Goal: Task Accomplishment & Management: Manage account settings

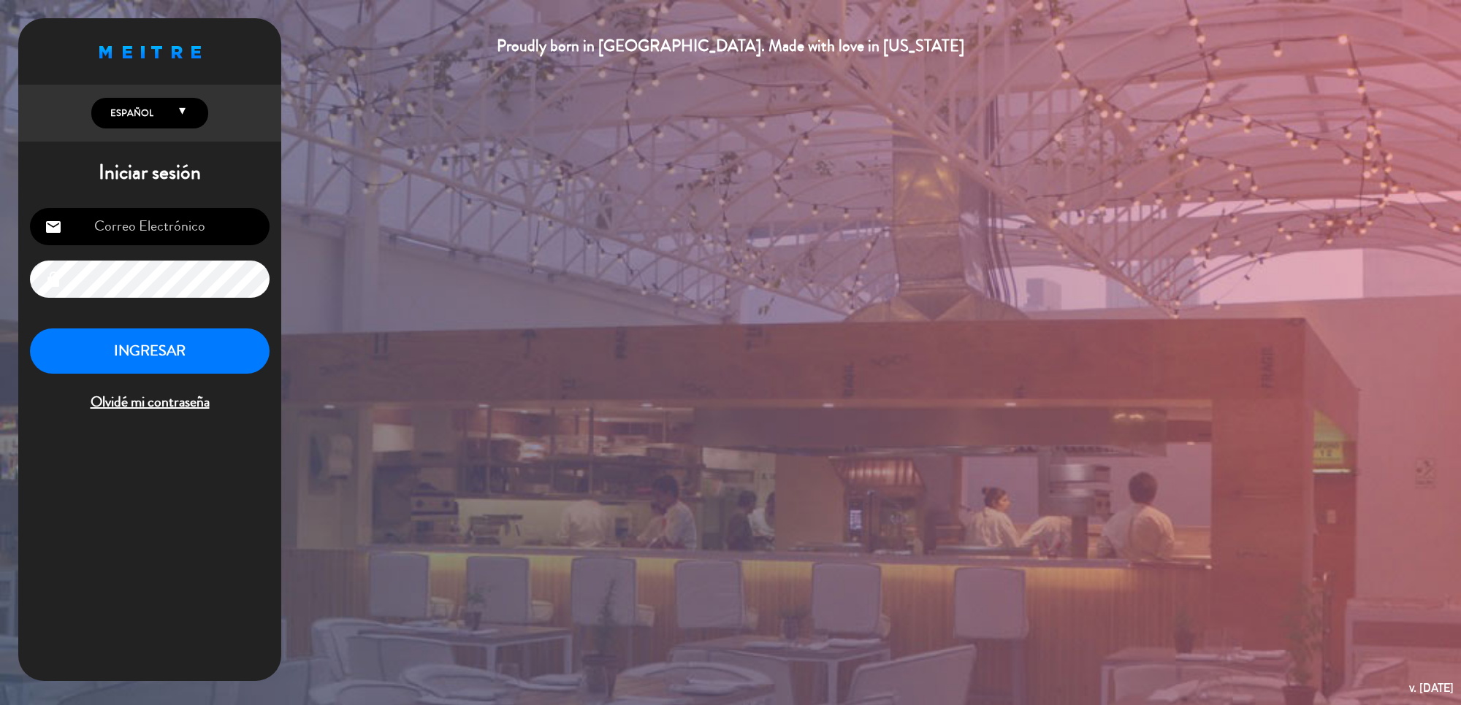
type input "[EMAIL_ADDRESS][DOMAIN_NAME]"
click at [159, 351] on button "INGRESAR" at bounding box center [150, 352] width 240 height 46
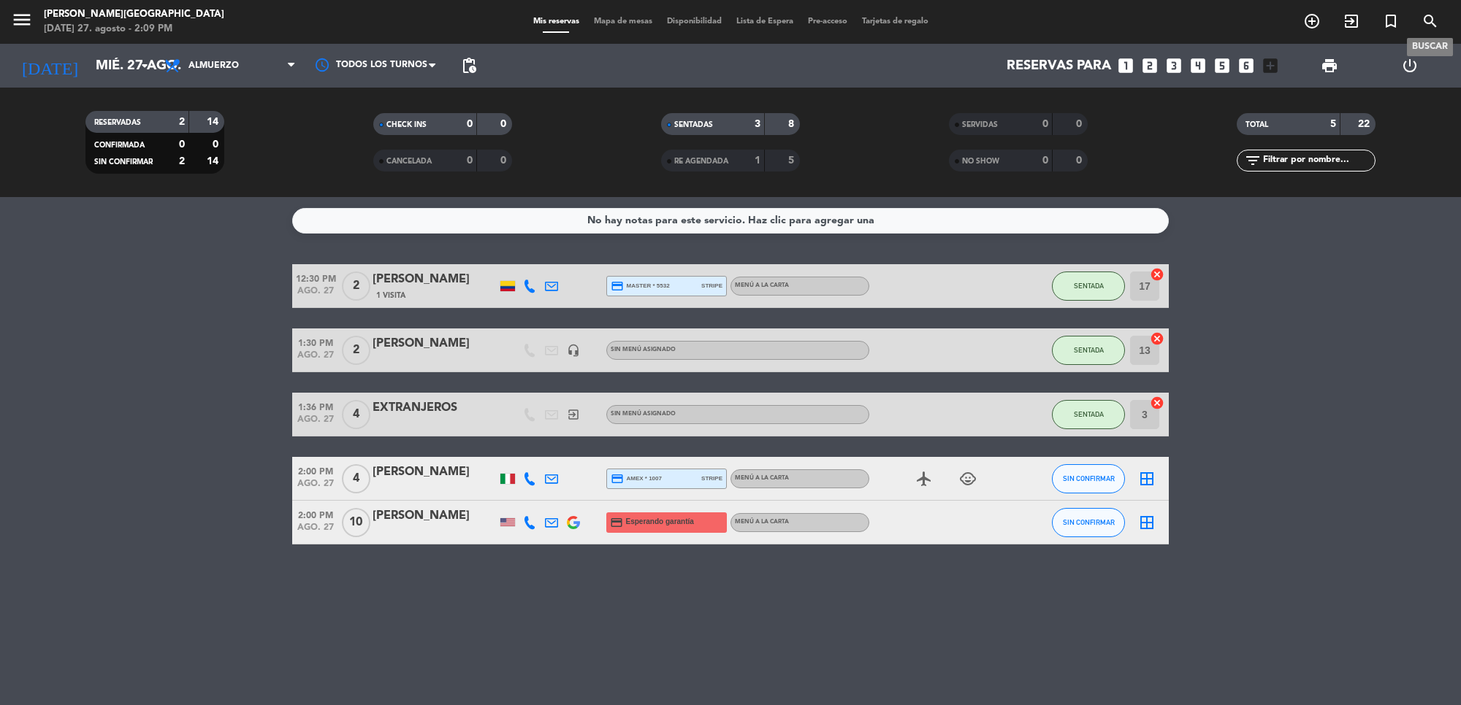
click at [1434, 23] on icon "search" at bounding box center [1430, 21] width 18 height 18
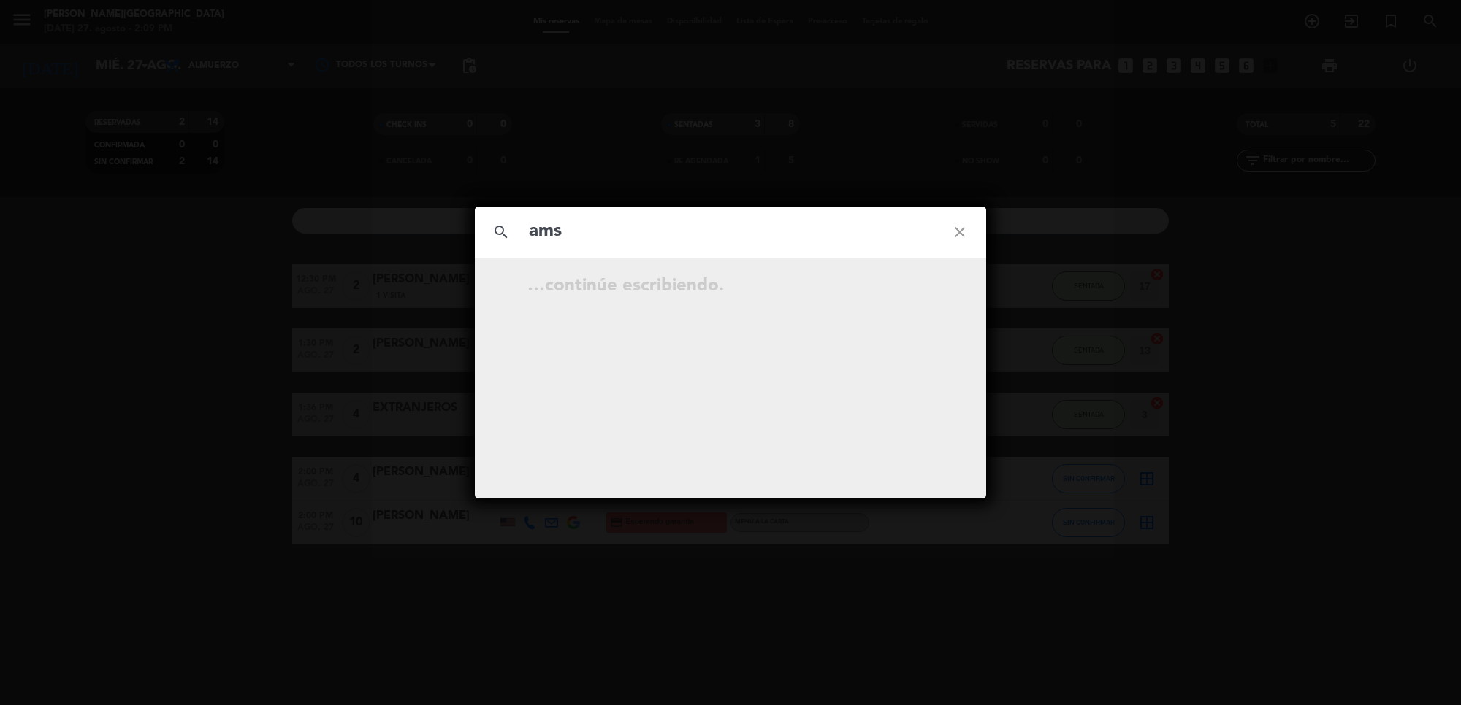
type input "ams"
click at [955, 235] on icon "close" at bounding box center [959, 232] width 53 height 53
click at [965, 232] on icon "close" at bounding box center [959, 232] width 53 height 53
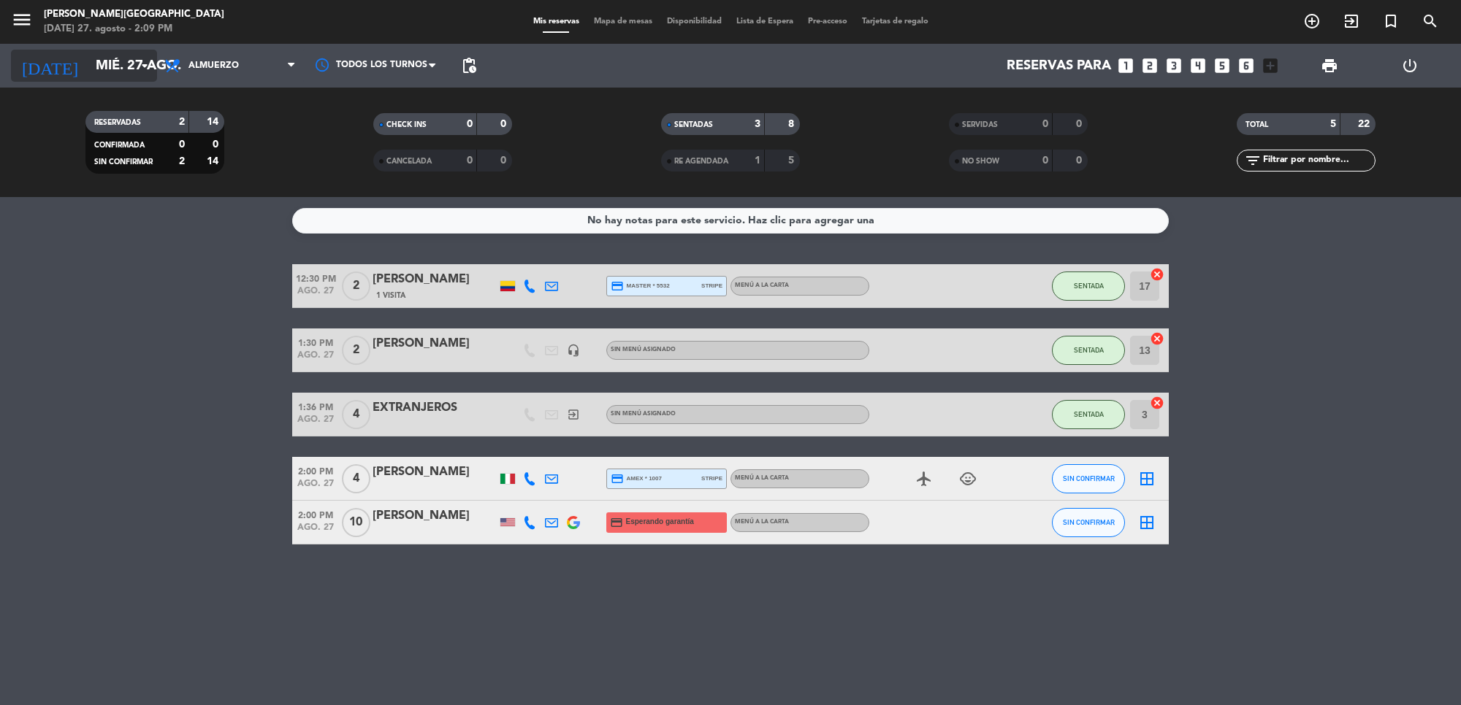
click at [146, 67] on icon "arrow_drop_down" at bounding box center [145, 66] width 18 height 18
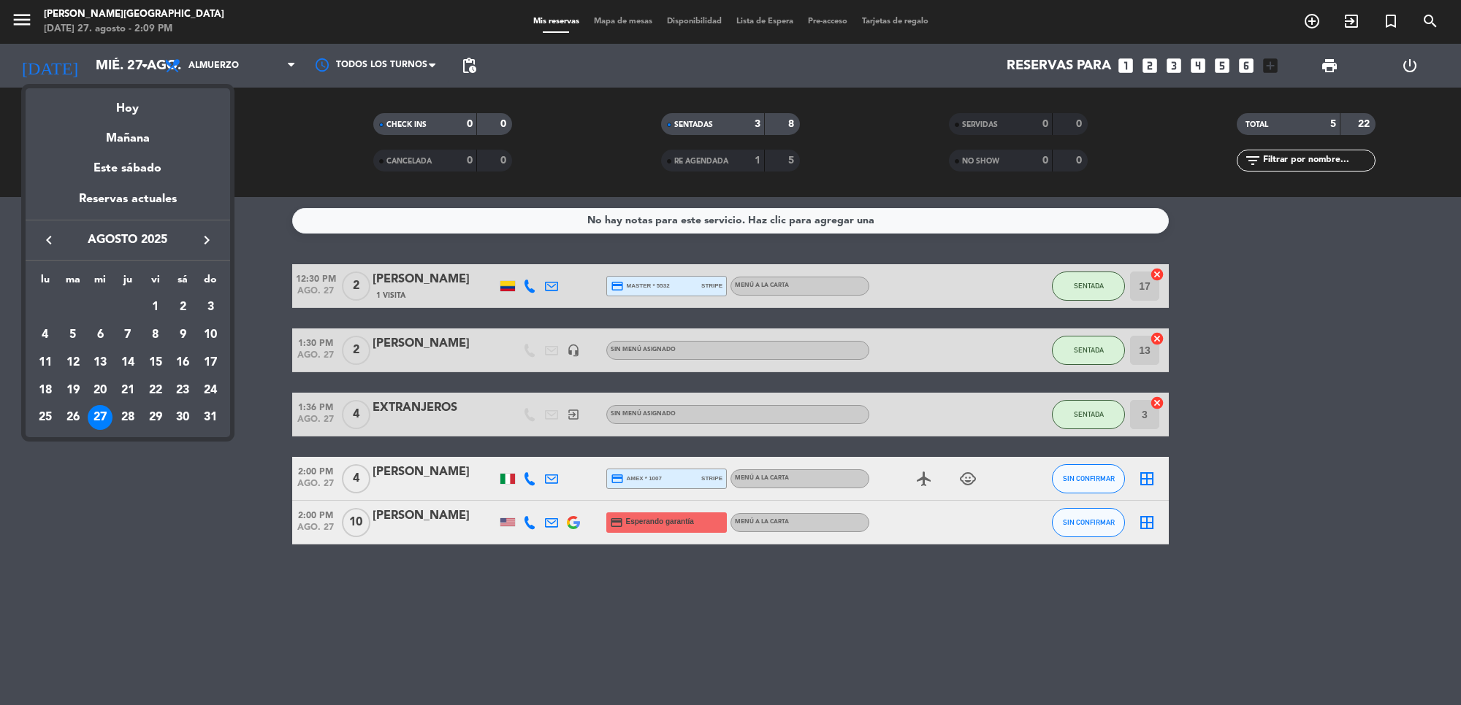
click at [210, 246] on icon "keyboard_arrow_right" at bounding box center [207, 240] width 18 height 18
click at [110, 383] on div "15" at bounding box center [100, 390] width 25 height 25
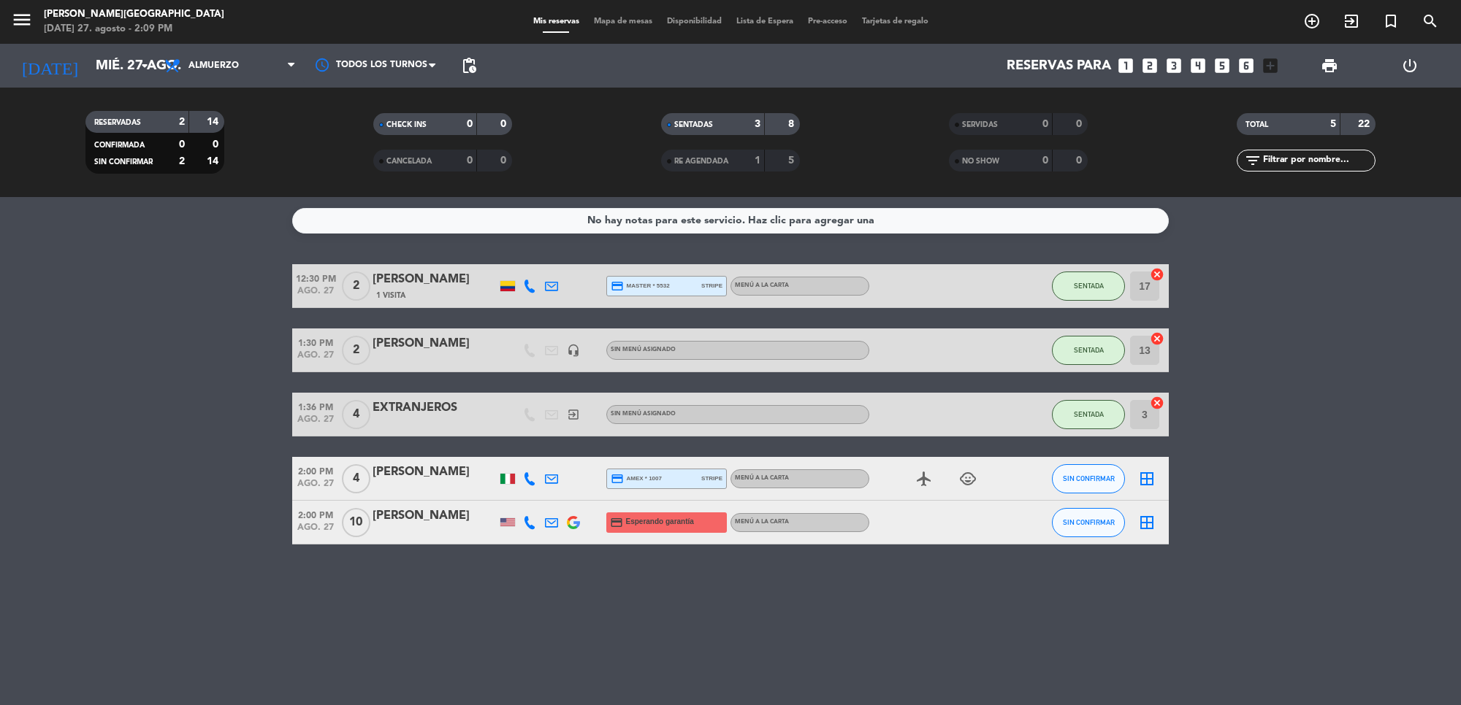
type input "[DATE]"
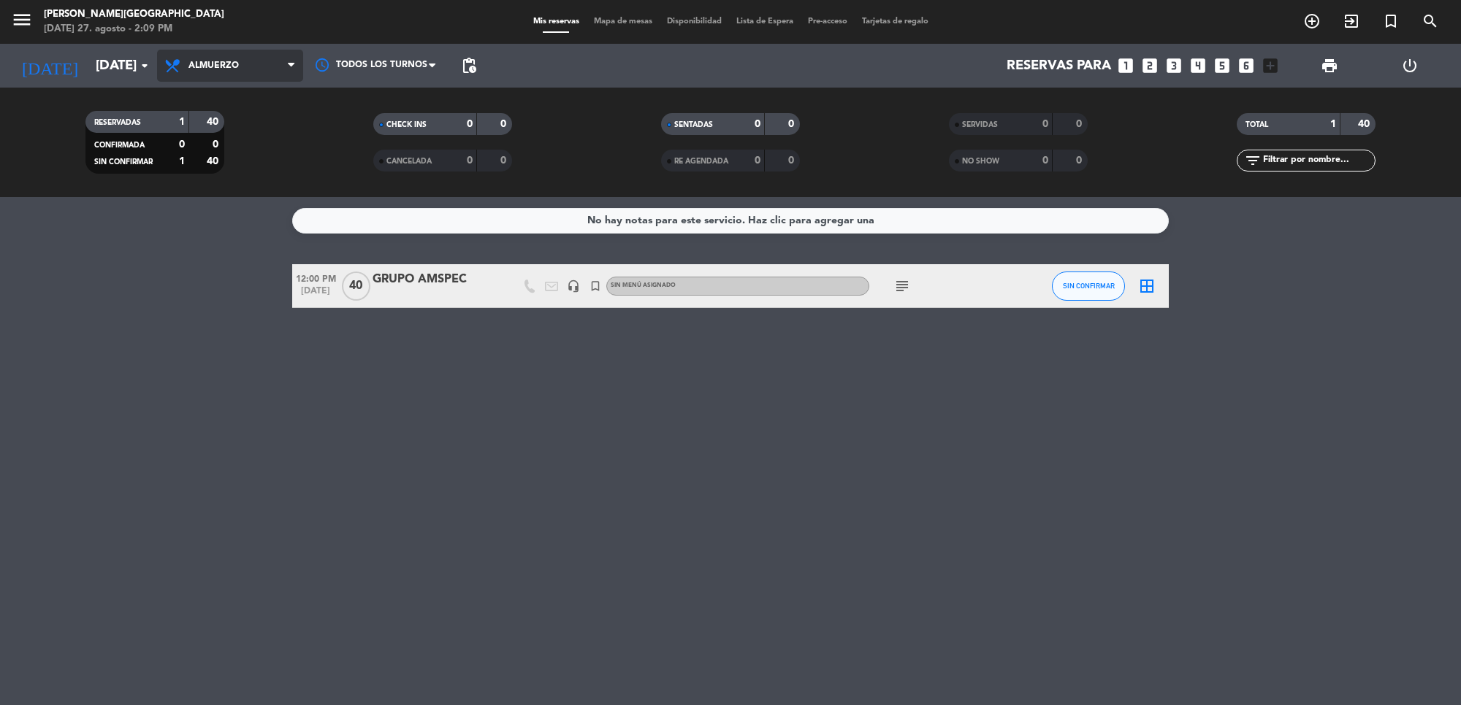
click at [237, 63] on span "Almuerzo" at bounding box center [213, 66] width 50 height 10
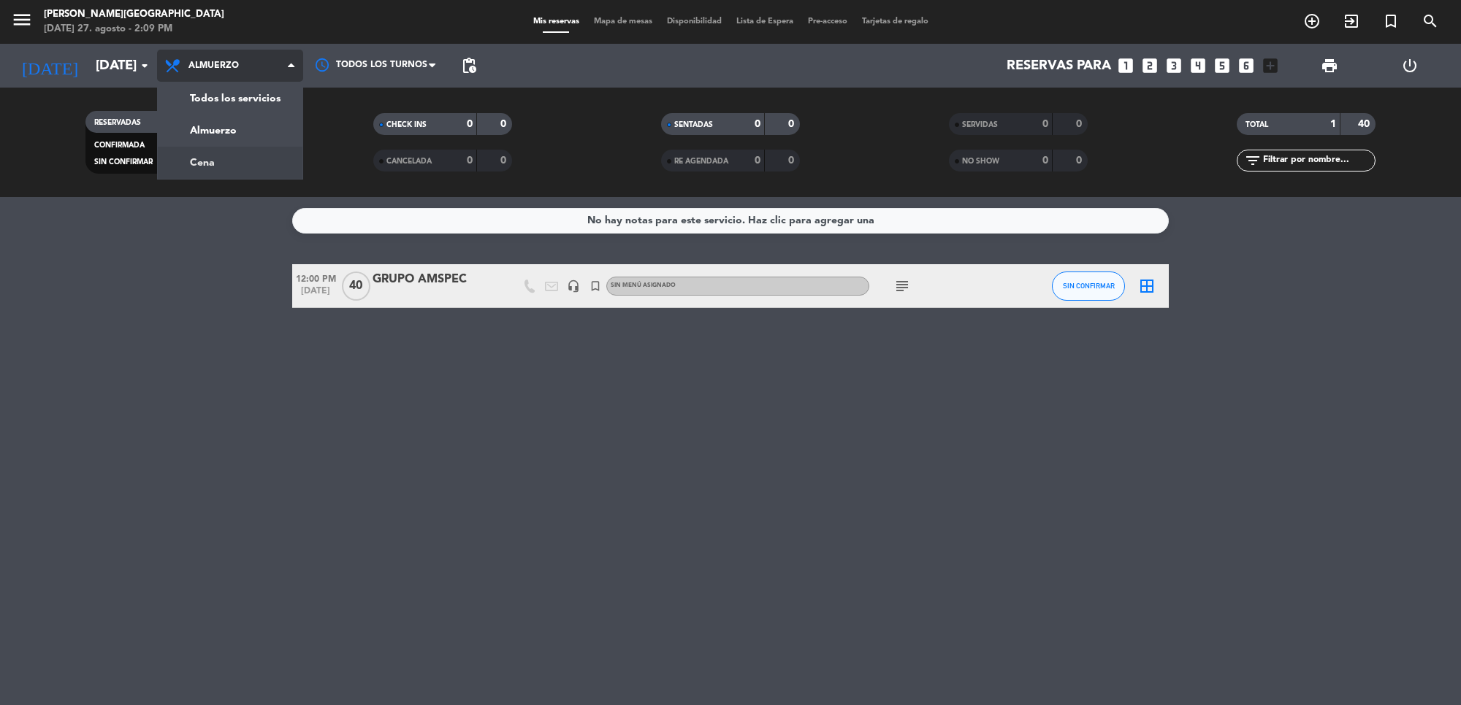
click at [210, 163] on div "menu [PERSON_NAME][GEOGRAPHIC_DATA] [DATE] 27. agosto - 2:09 PM Mis reservas Ma…" at bounding box center [730, 98] width 1461 height 197
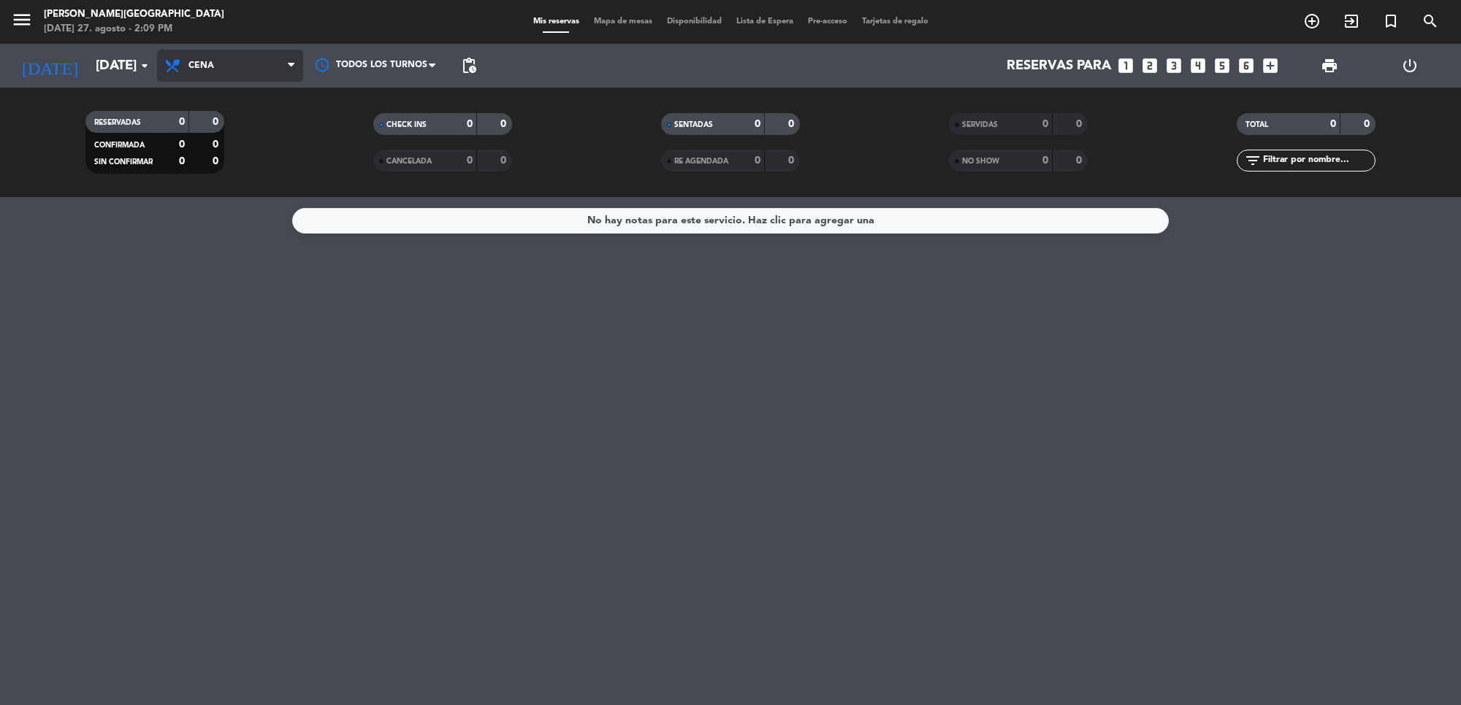
click at [223, 69] on span "Cena" at bounding box center [230, 66] width 146 height 32
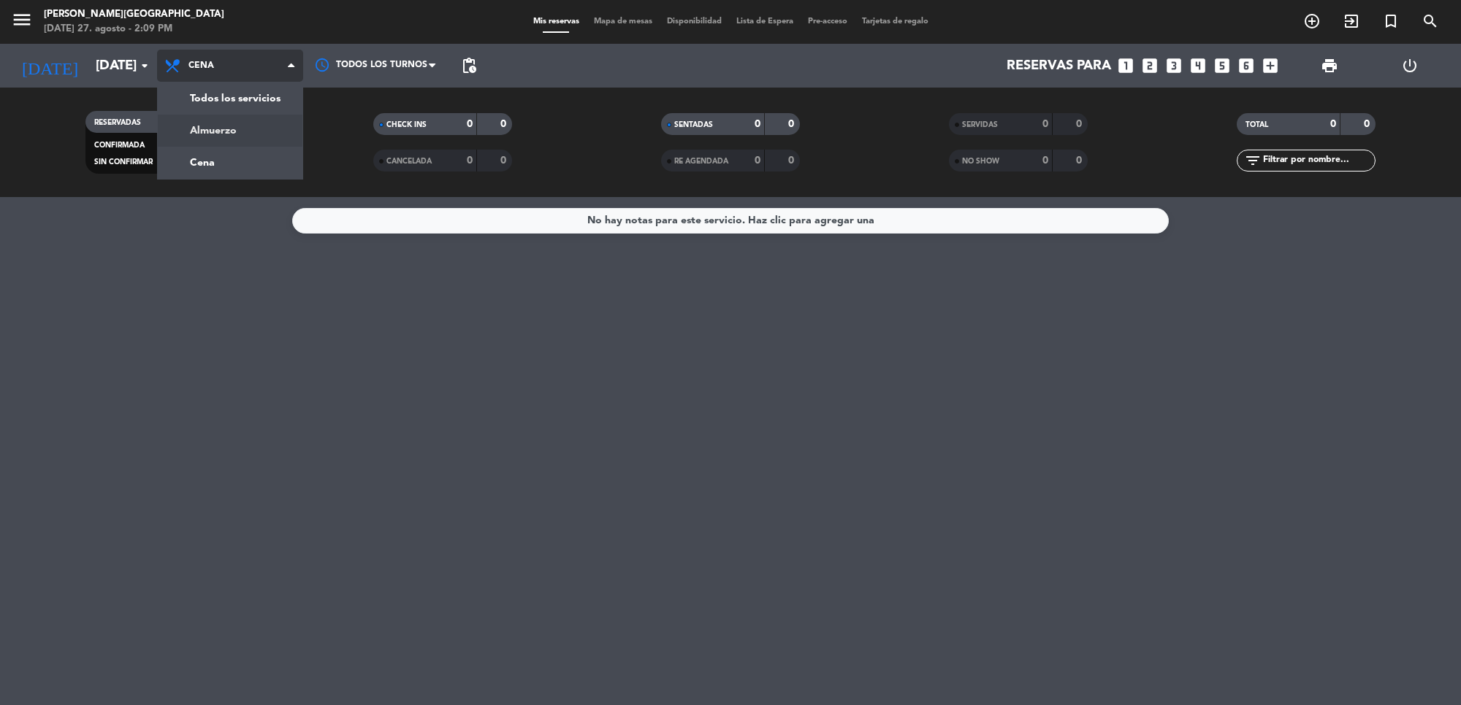
click at [231, 133] on div "menu [PERSON_NAME][GEOGRAPHIC_DATA] [DATE] 27. agosto - 2:09 PM Mis reservas Ma…" at bounding box center [730, 98] width 1461 height 197
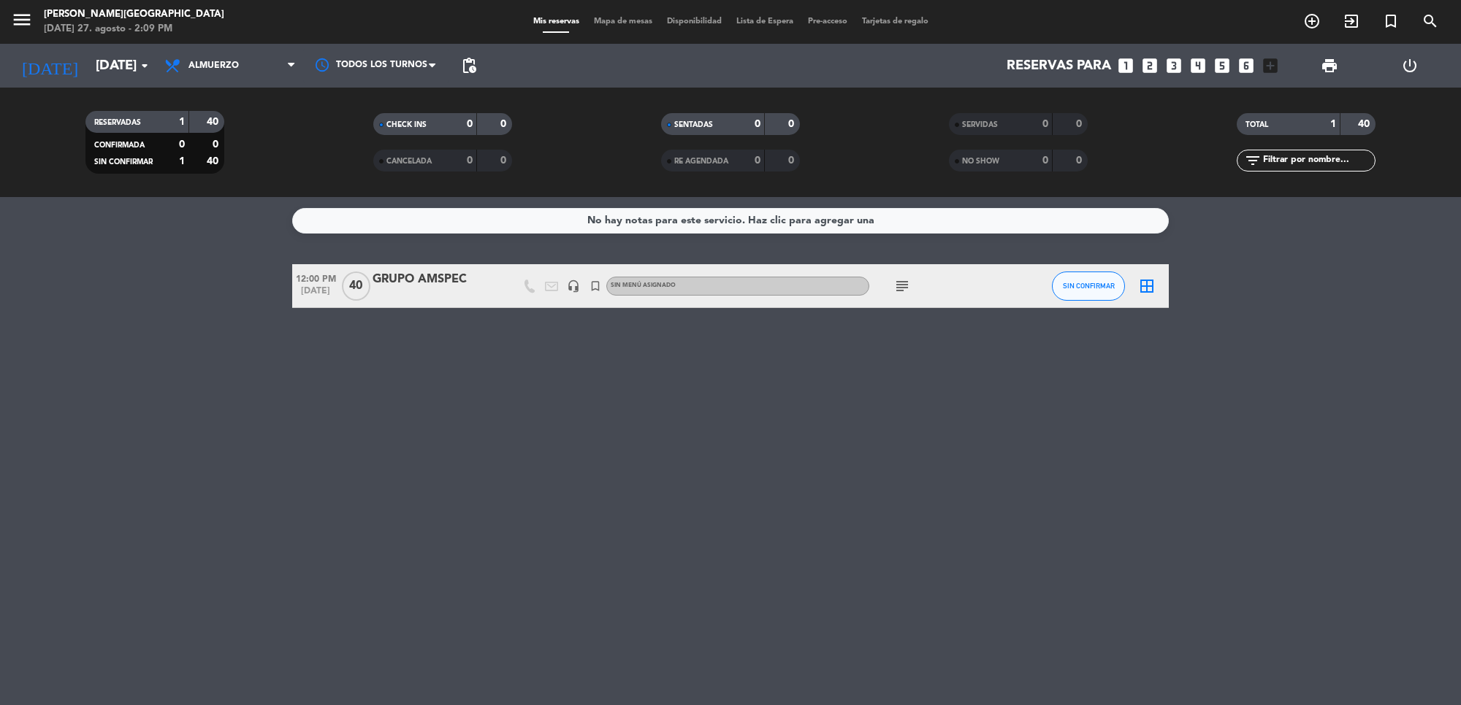
click at [900, 278] on icon "subject" at bounding box center [902, 287] width 18 height 18
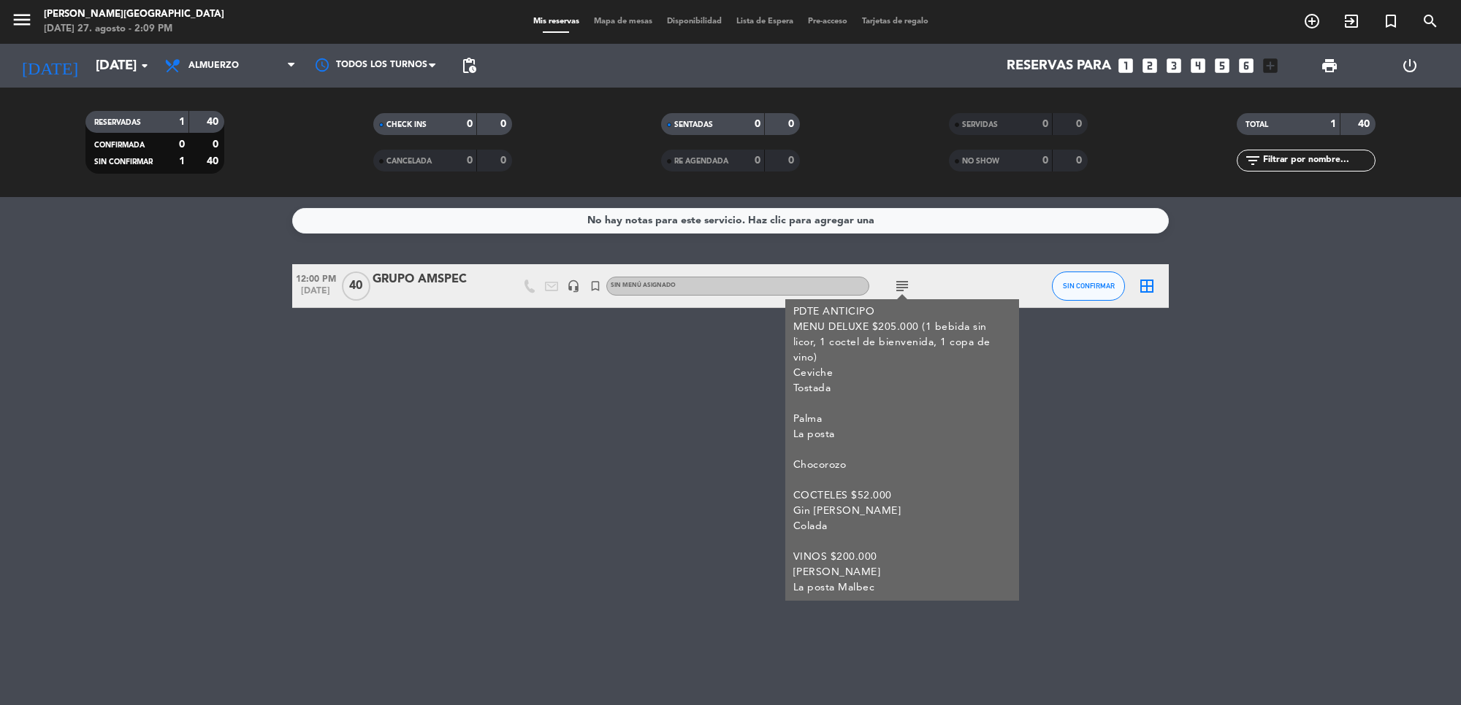
click at [414, 278] on div "GRUPO AMSPEC" at bounding box center [434, 279] width 124 height 19
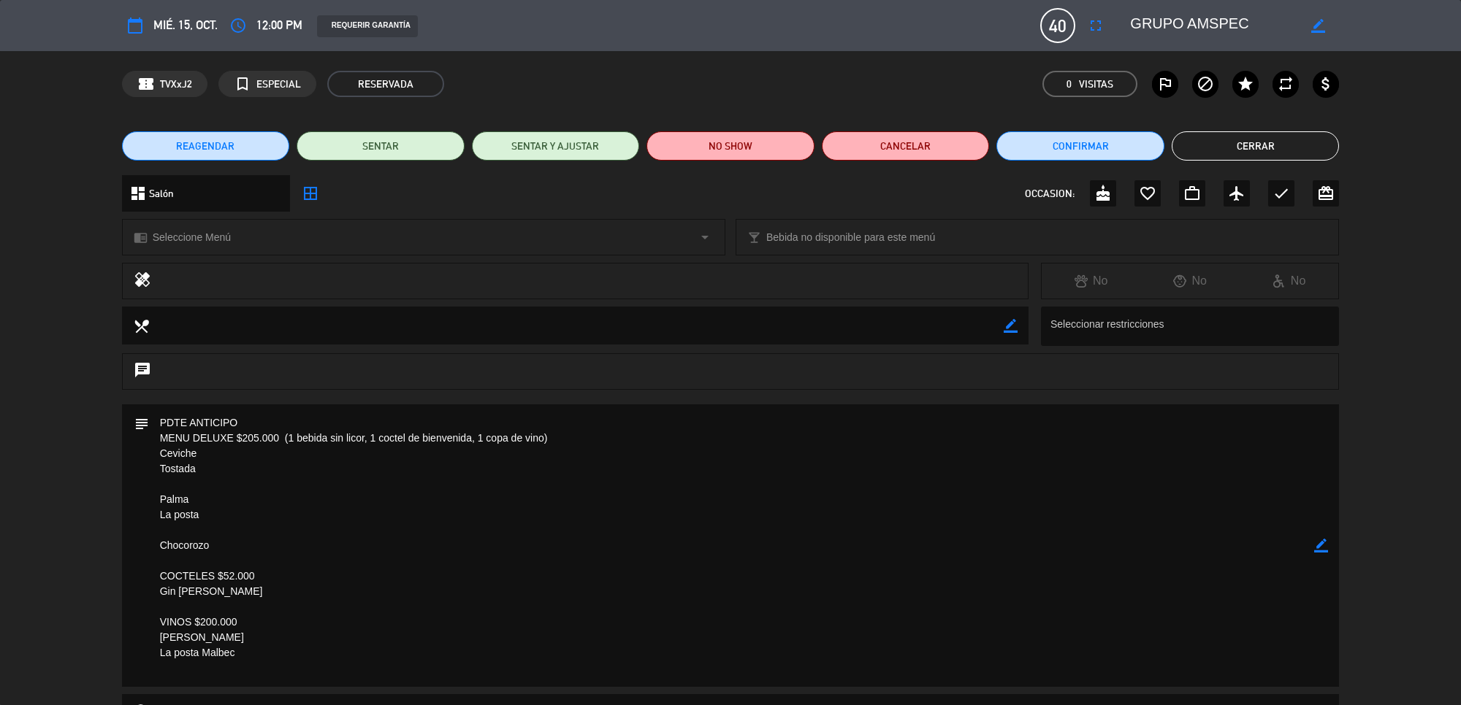
click at [1315, 544] on icon "border_color" at bounding box center [1321, 546] width 14 height 14
click at [285, 418] on textarea at bounding box center [732, 546] width 1166 height 283
drag, startPoint x: 283, startPoint y: 420, endPoint x: 147, endPoint y: 415, distance: 136.7
click at [147, 415] on div "subject" at bounding box center [730, 546] width 1217 height 283
type textarea "ANTICIPO 6.490.000 REALIZADO MENU DELUXE $205.000 (1 bebida sin licor, 1 coctel…"
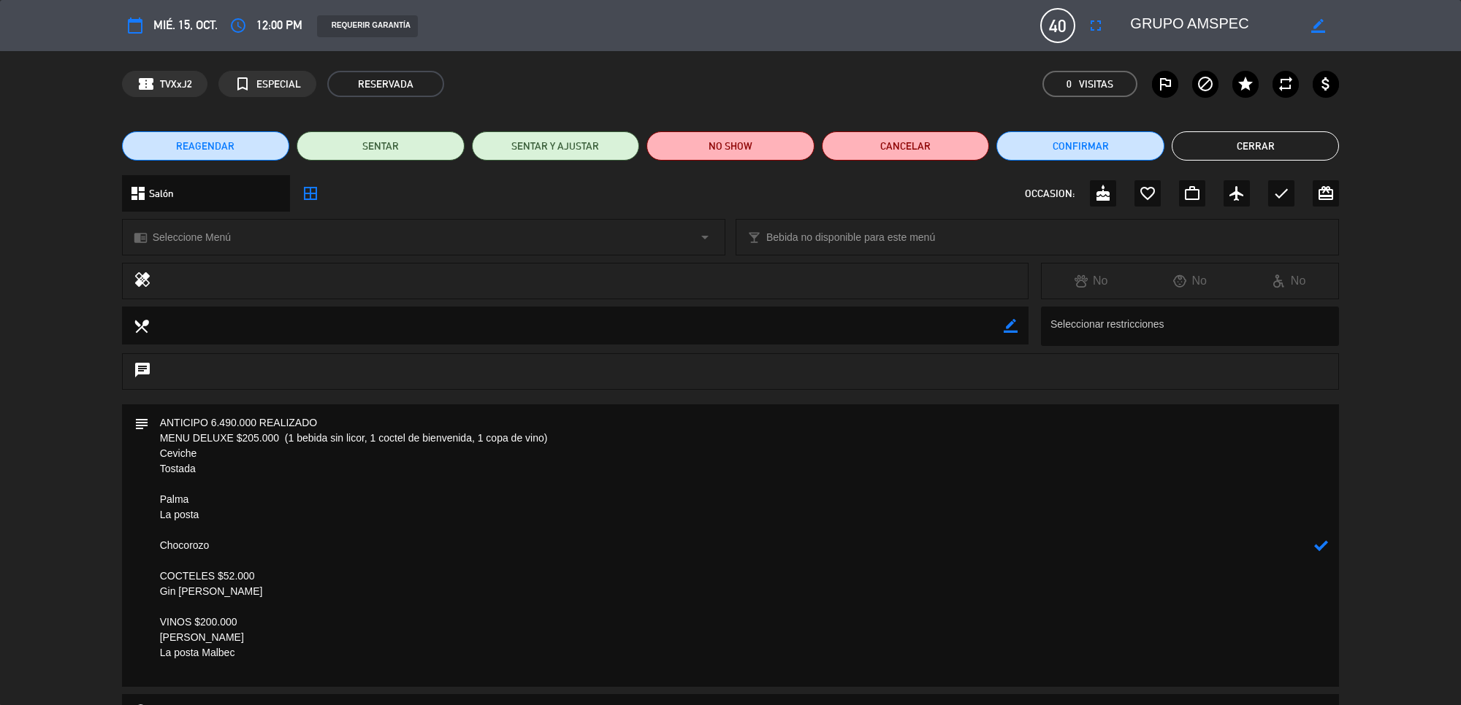
click at [1319, 546] on icon at bounding box center [1321, 546] width 14 height 14
click at [1250, 136] on button "Cerrar" at bounding box center [1255, 145] width 168 height 29
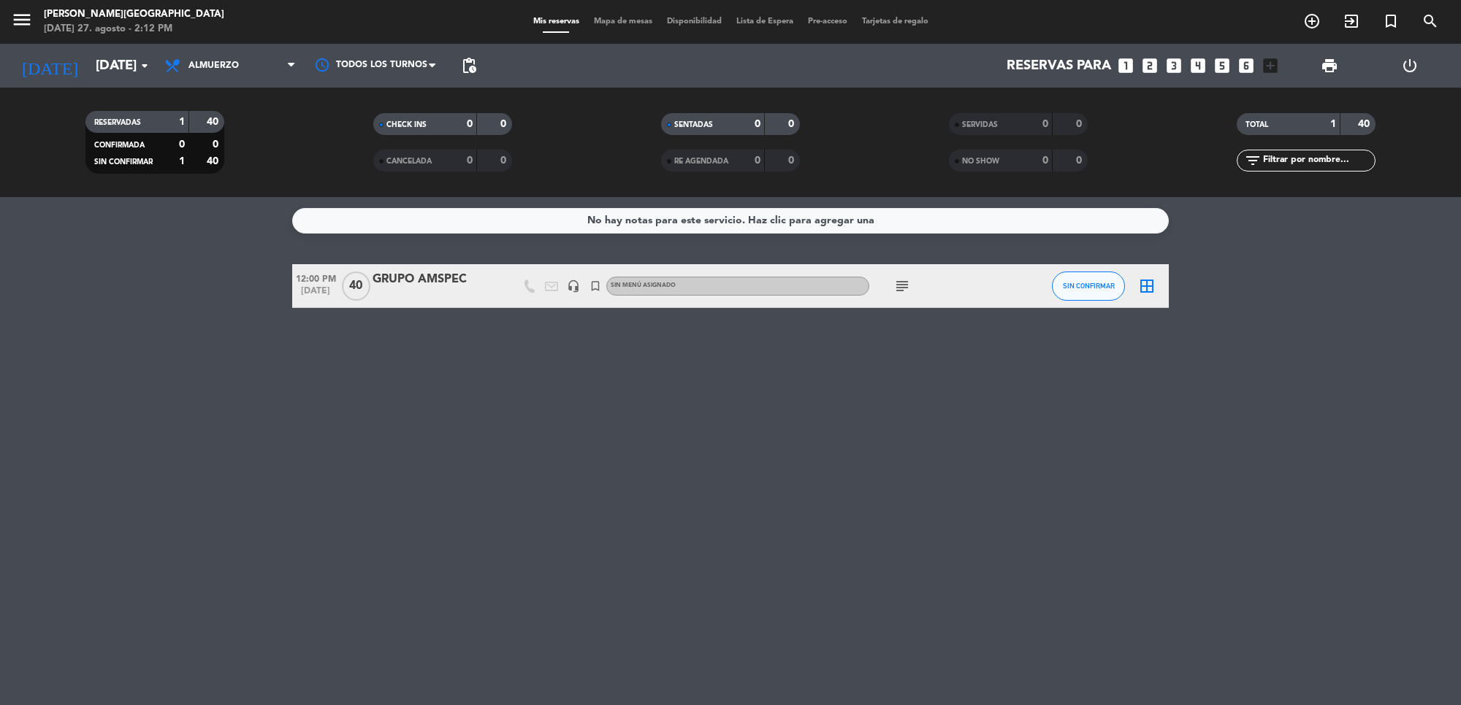
click at [399, 281] on div "GRUPO AMSPEC" at bounding box center [434, 279] width 124 height 19
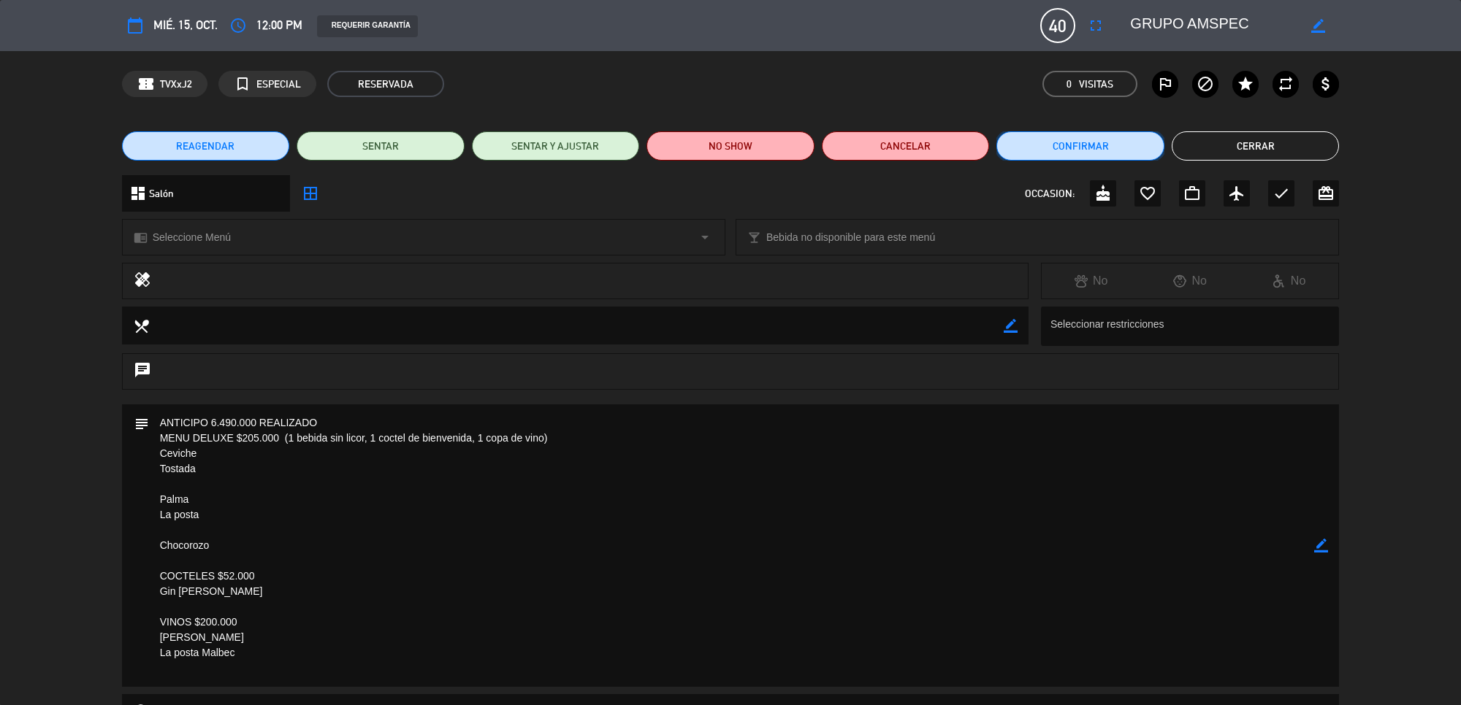
click at [1108, 153] on button "Confirmar" at bounding box center [1080, 145] width 168 height 29
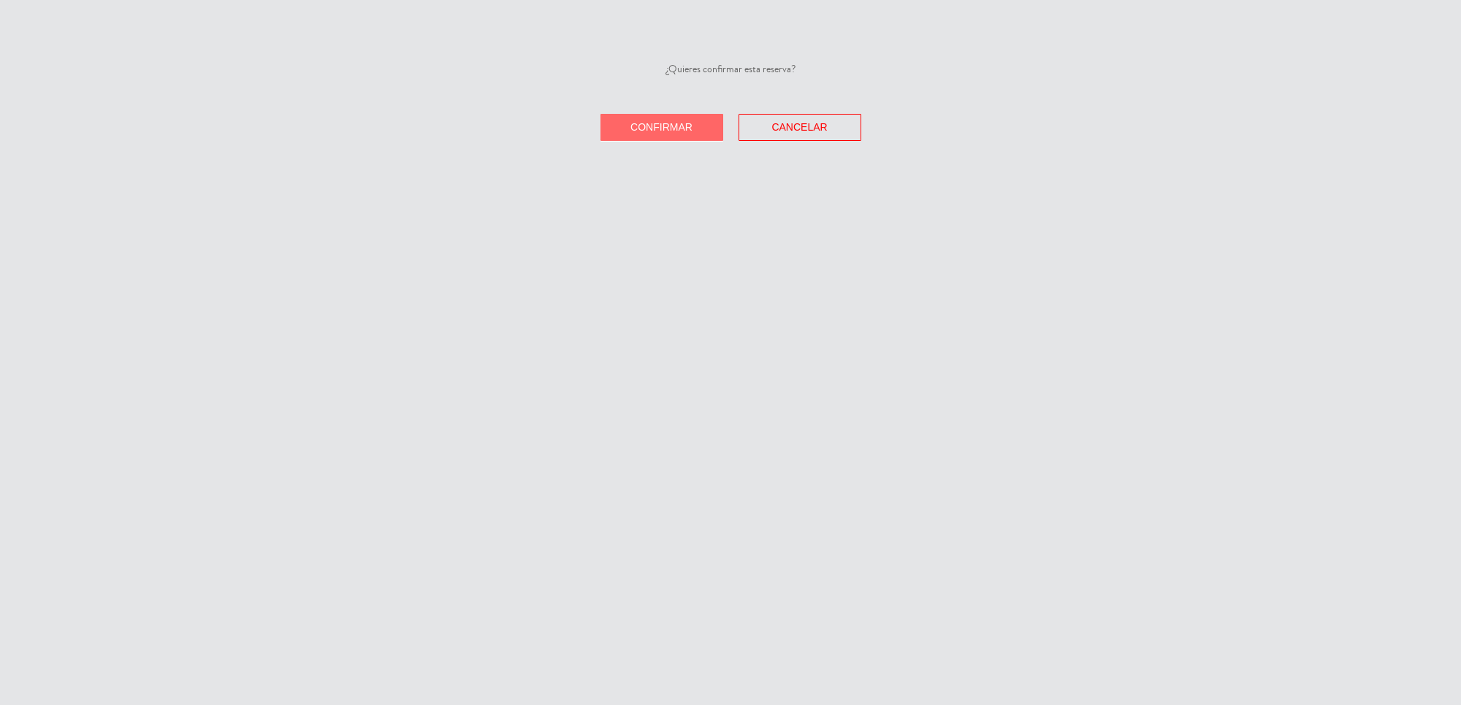
click at [669, 123] on span "Confirmar" at bounding box center [661, 127] width 62 height 12
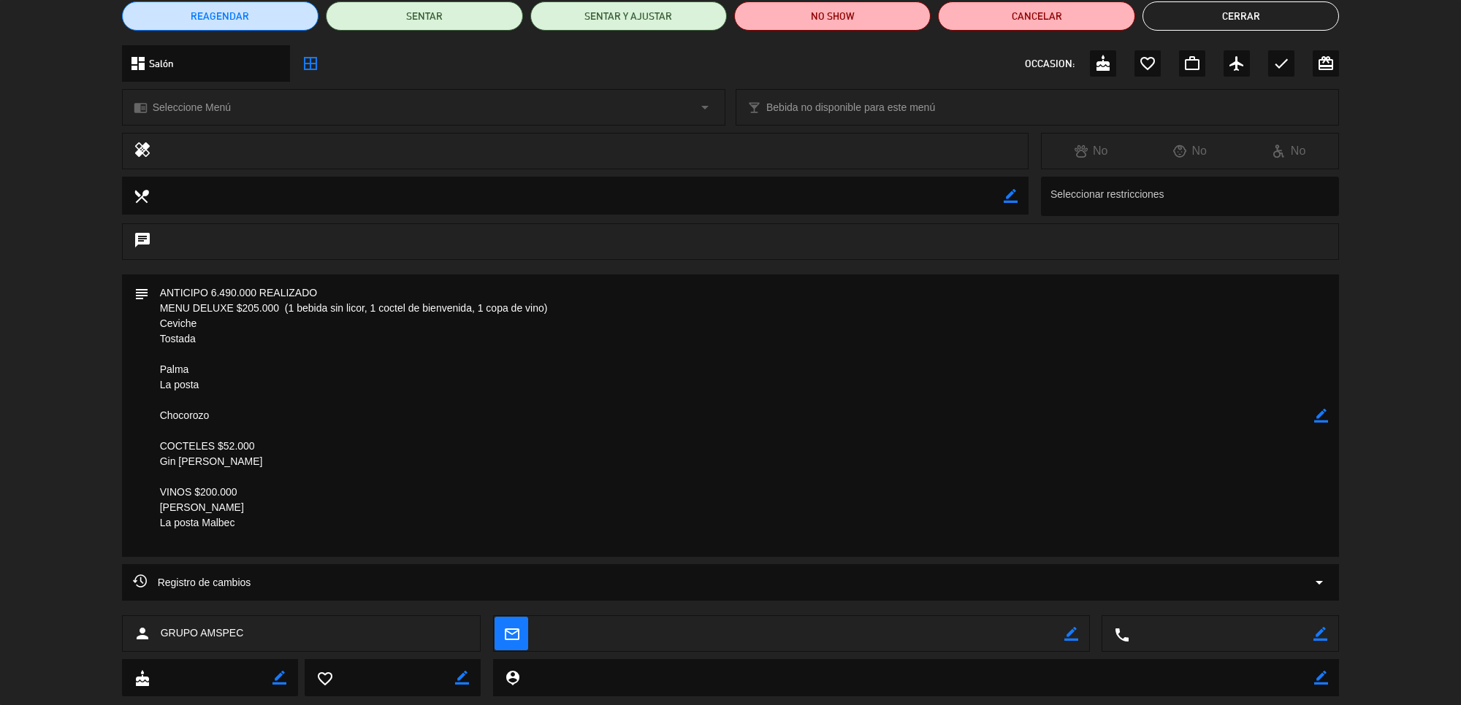
scroll to position [164, 0]
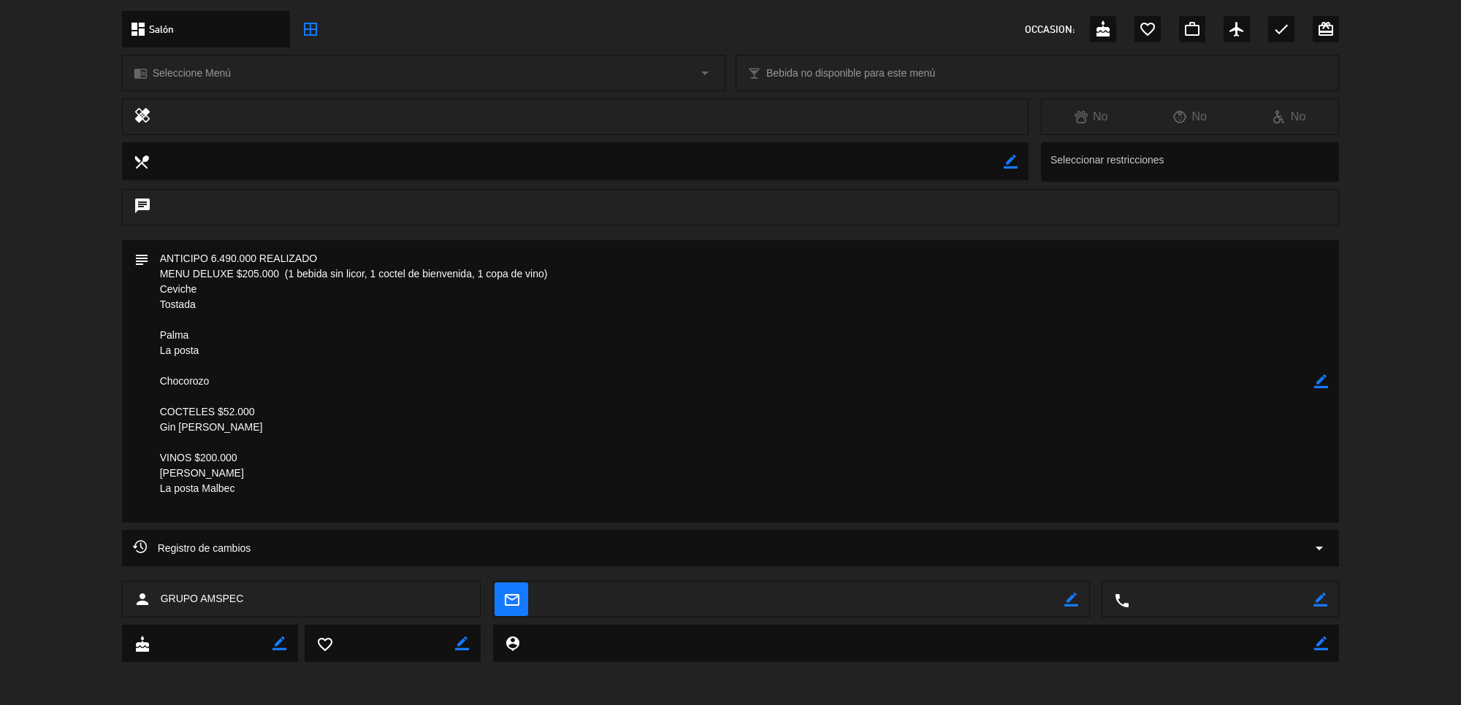
click at [1318, 375] on icon "border_color" at bounding box center [1321, 382] width 14 height 14
click at [287, 274] on textarea at bounding box center [732, 381] width 1166 height 283
click at [400, 269] on textarea at bounding box center [732, 381] width 1166 height 283
click at [409, 270] on textarea at bounding box center [732, 381] width 1166 height 283
click at [583, 275] on textarea at bounding box center [732, 381] width 1166 height 283
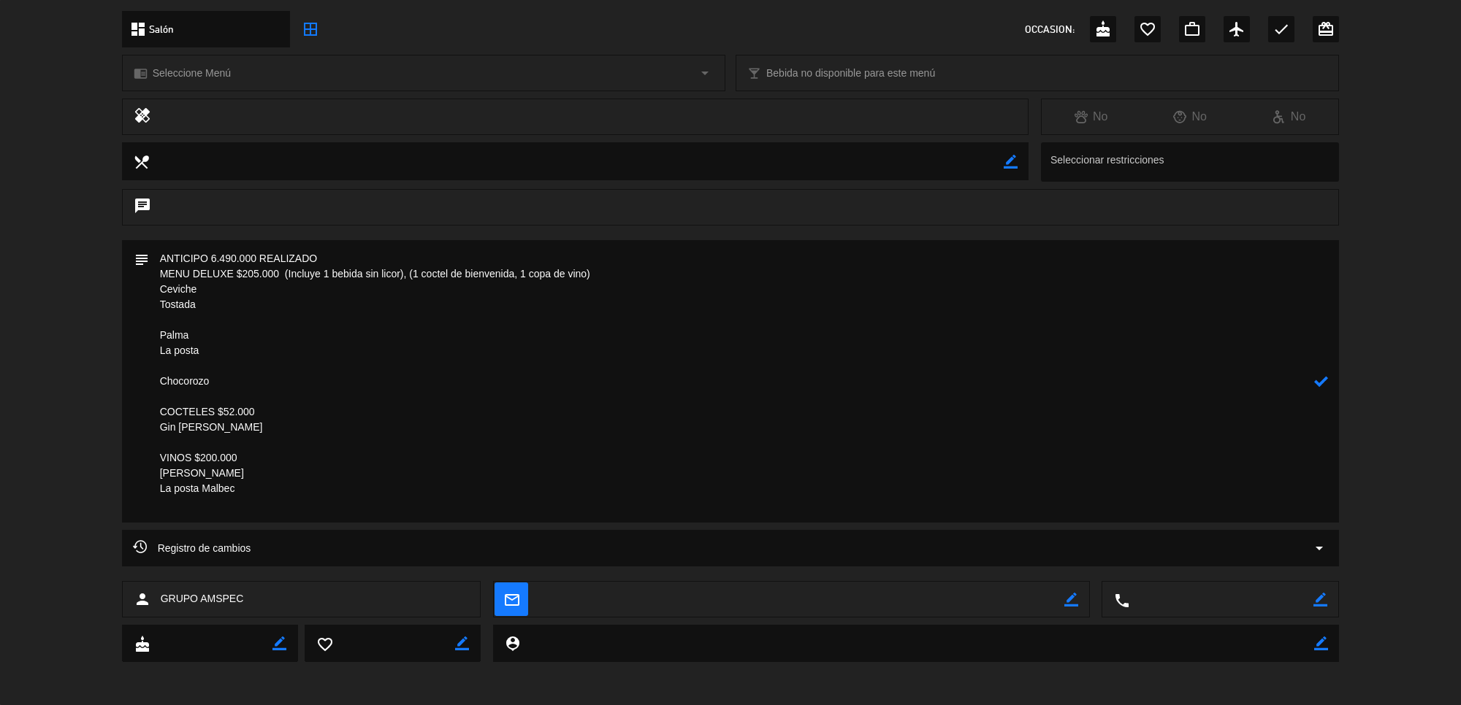
click at [586, 275] on textarea at bounding box center [732, 381] width 1166 height 283
click at [661, 275] on textarea at bounding box center [732, 381] width 1166 height 283
click at [639, 276] on textarea at bounding box center [732, 381] width 1166 height 283
click at [716, 275] on textarea at bounding box center [732, 381] width 1166 height 283
click at [242, 470] on textarea at bounding box center [732, 381] width 1166 height 283
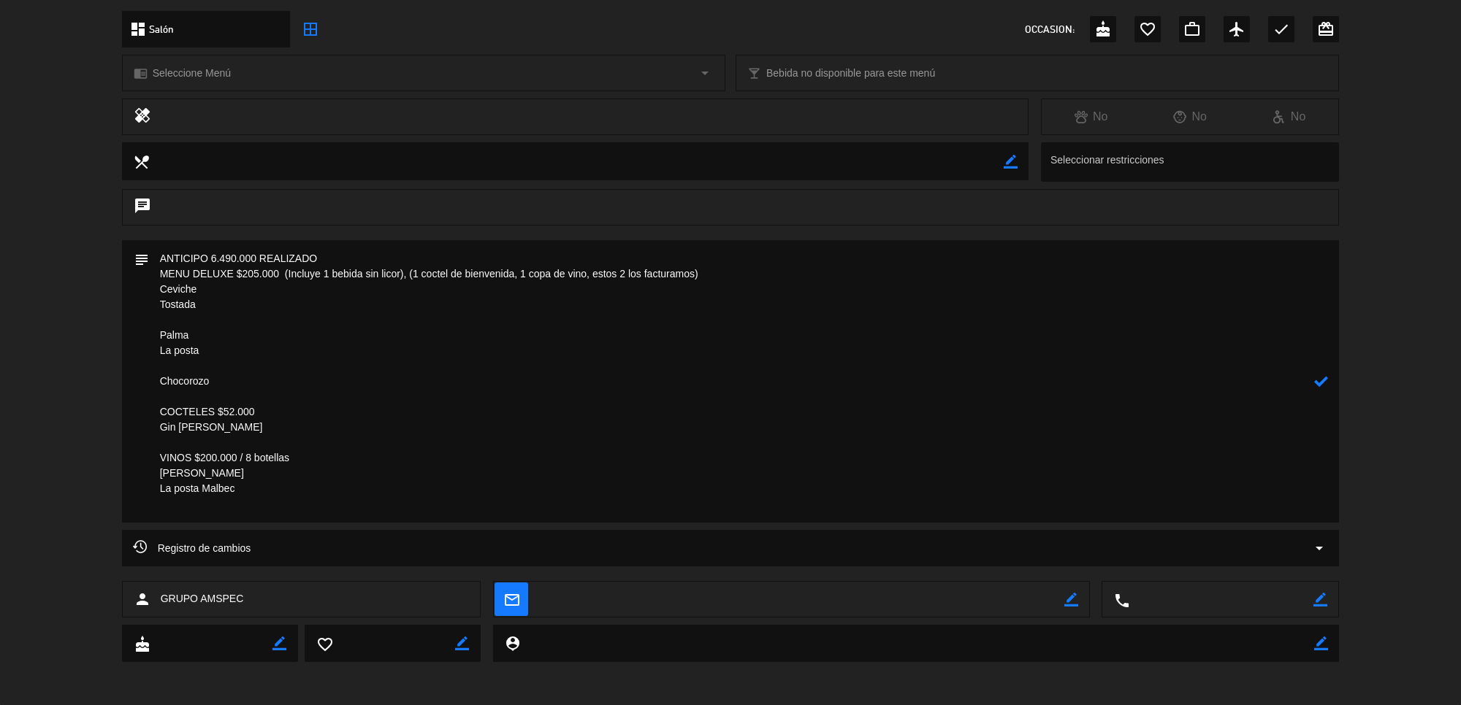
click at [278, 410] on textarea at bounding box center [732, 381] width 1166 height 283
click at [360, 502] on textarea at bounding box center [732, 381] width 1166 height 283
type textarea "ANTICIPO 6.490.000 REALIZADO MENU DELUXE $205.000 (Incluye 1 bebida sin licor),…"
click at [1317, 378] on icon at bounding box center [1321, 382] width 14 height 14
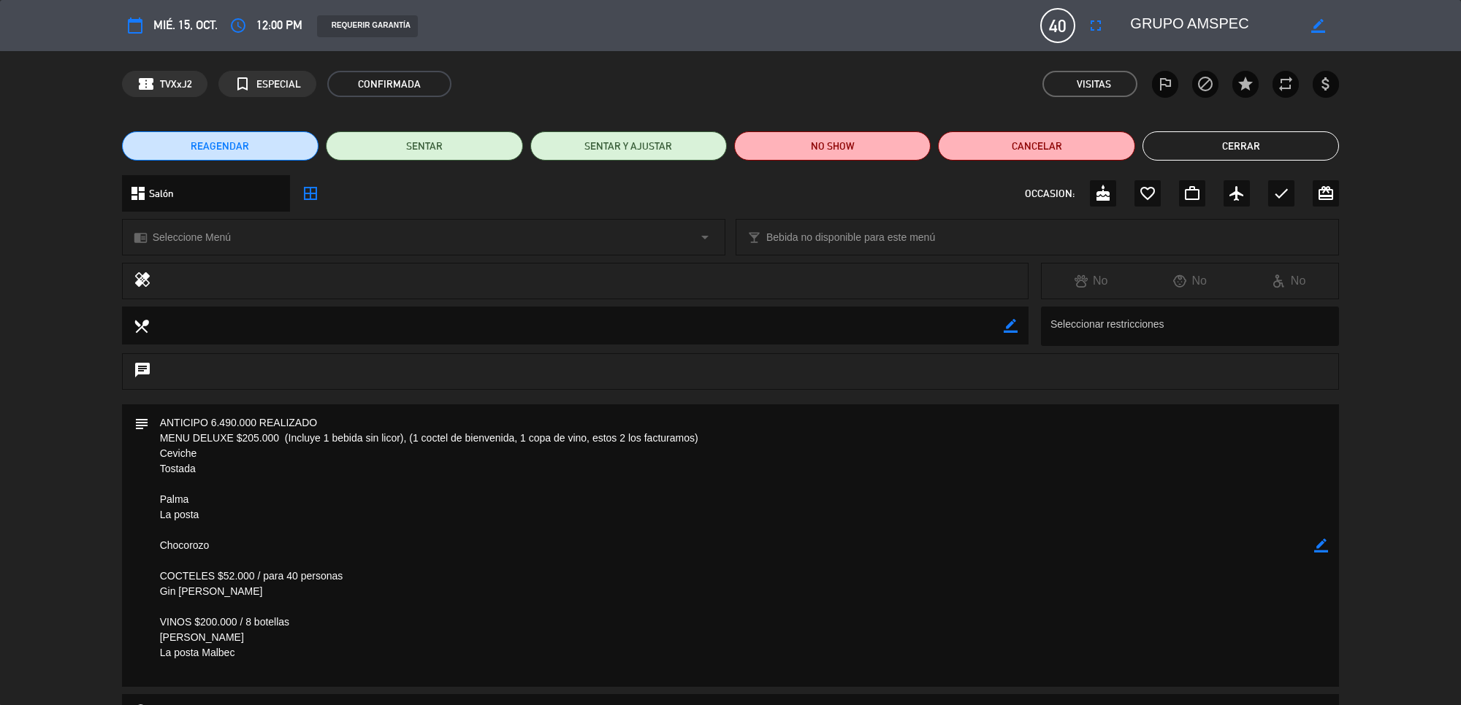
drag, startPoint x: 1276, startPoint y: 23, endPoint x: 1122, endPoint y: 20, distance: 154.1
click at [1122, 20] on div "border_color" at bounding box center [1229, 25] width 219 height 26
click at [214, 467] on textarea at bounding box center [732, 546] width 1166 height 283
click at [194, 468] on textarea at bounding box center [732, 546] width 1166 height 283
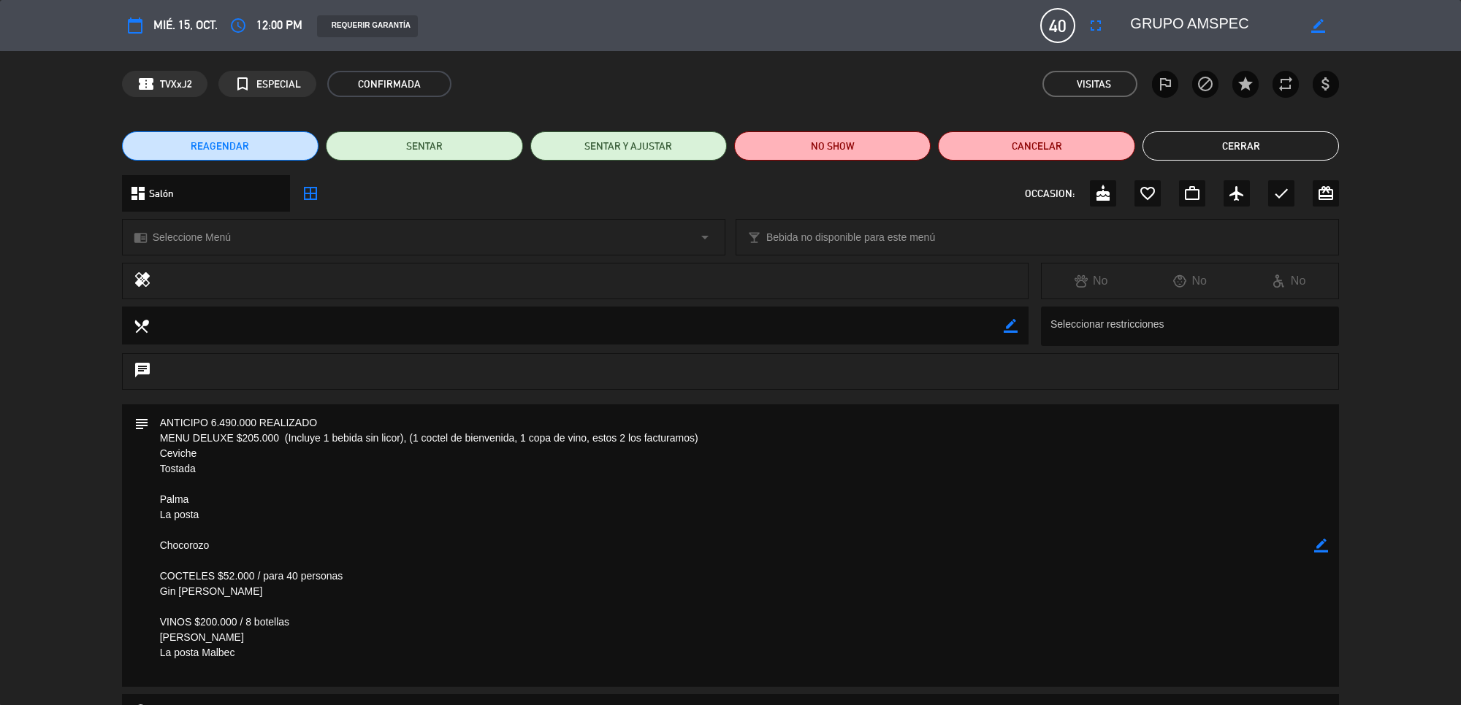
click at [1319, 543] on icon "border_color" at bounding box center [1321, 546] width 14 height 14
drag, startPoint x: 154, startPoint y: 454, endPoint x: 202, endPoint y: 478, distance: 53.2
click at [202, 478] on textarea at bounding box center [732, 546] width 1166 height 283
drag, startPoint x: 203, startPoint y: 512, endPoint x: 143, endPoint y: 497, distance: 61.6
click at [143, 497] on div "subject" at bounding box center [730, 546] width 1217 height 283
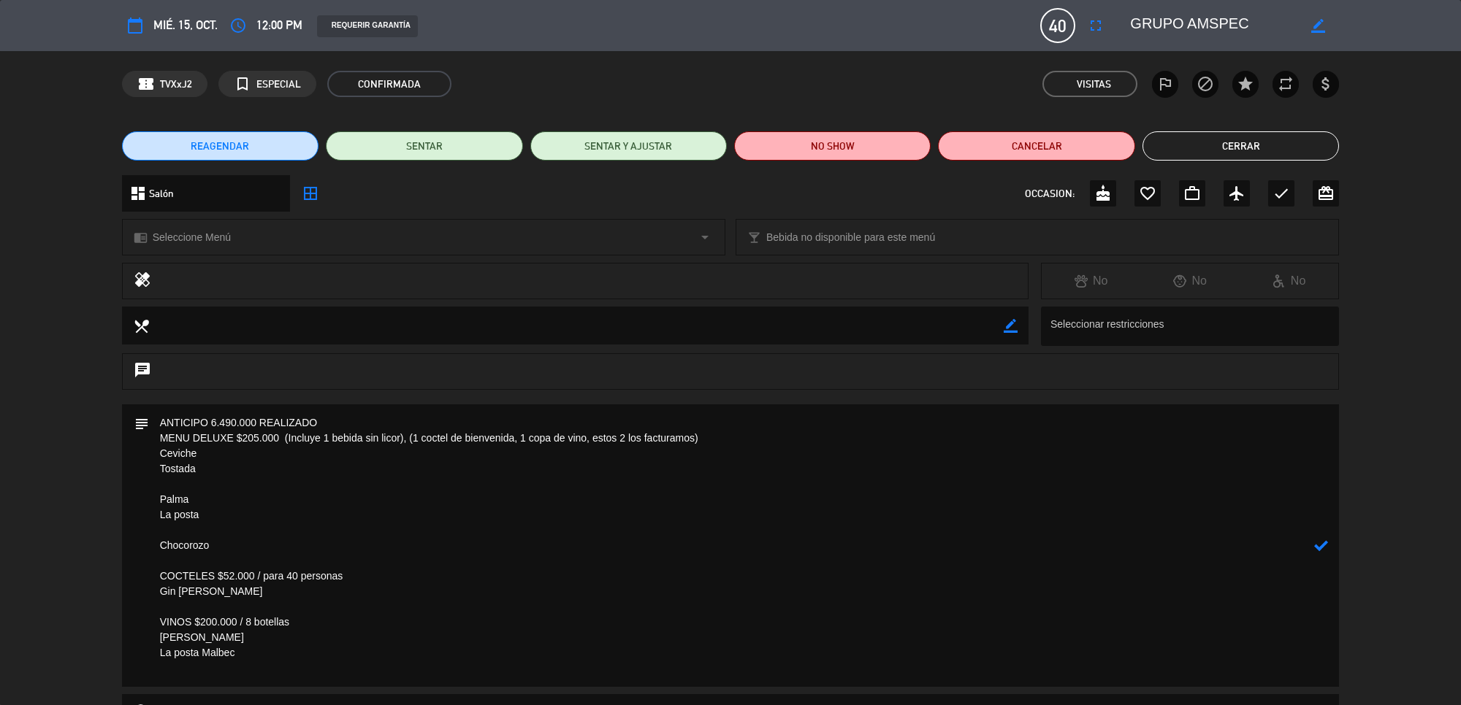
drag, startPoint x: 196, startPoint y: 610, endPoint x: 148, endPoint y: 597, distance: 49.3
click at [149, 597] on textarea at bounding box center [732, 546] width 1166 height 283
click at [1242, 139] on button "Cerrar" at bounding box center [1240, 145] width 196 height 29
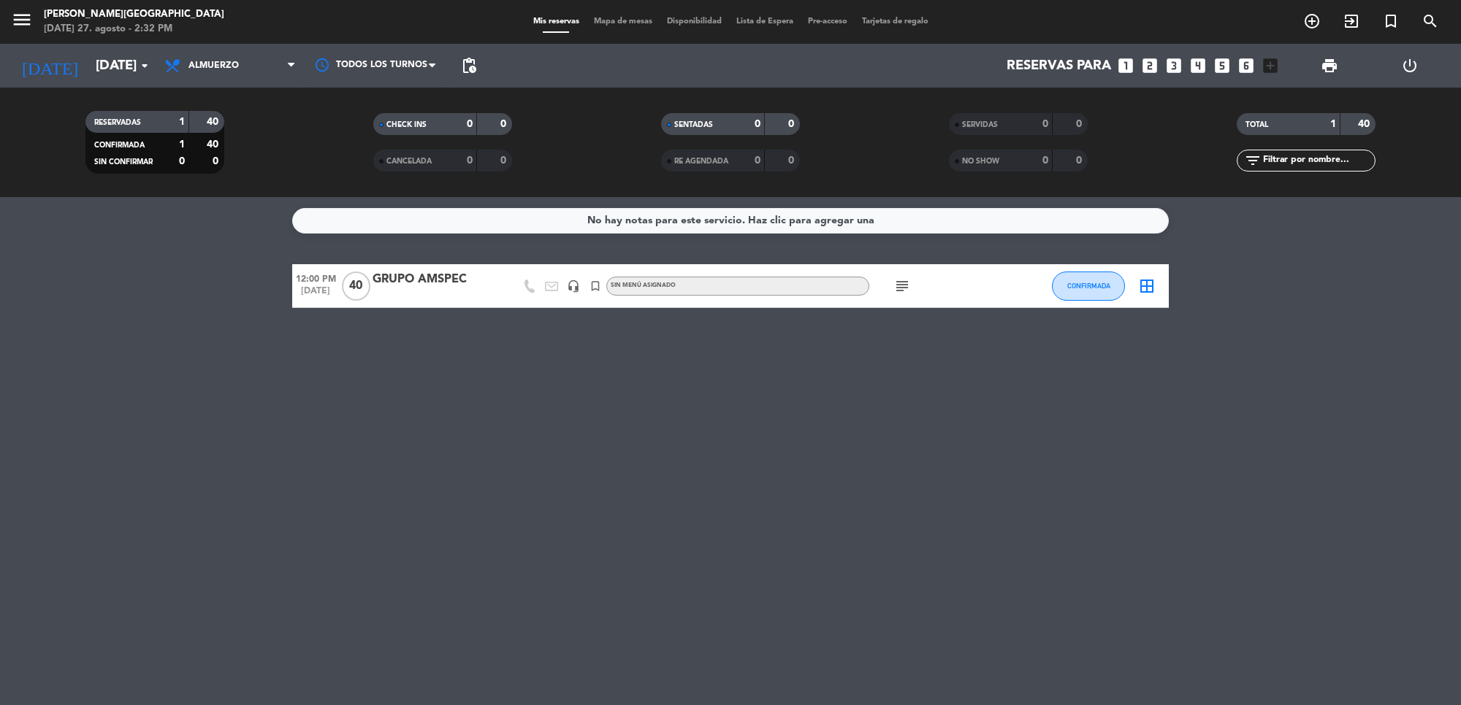
click at [899, 285] on icon "subject" at bounding box center [902, 287] width 18 height 18
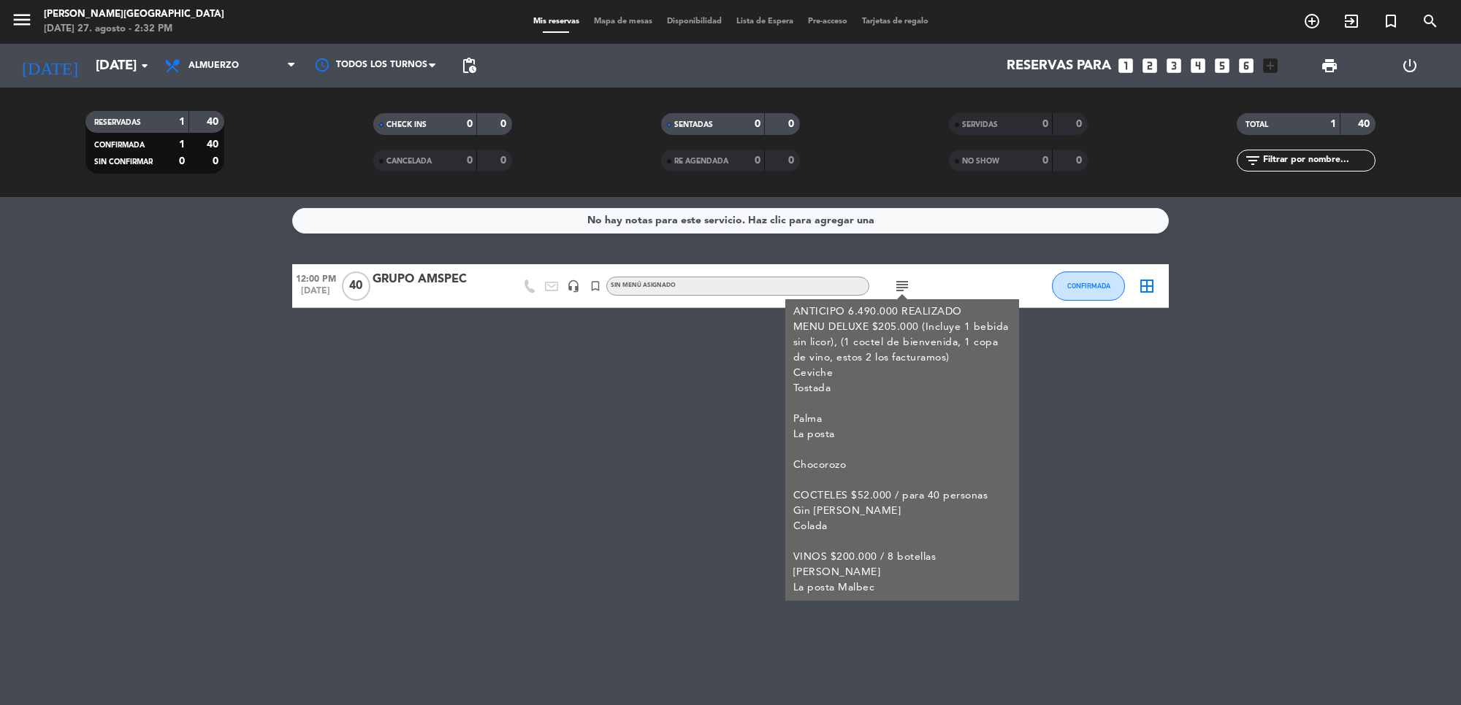
click at [1079, 376] on div "No hay notas para este servicio. Haz clic para agregar una 12:00 PM [DATE] GRUP…" at bounding box center [730, 451] width 1461 height 508
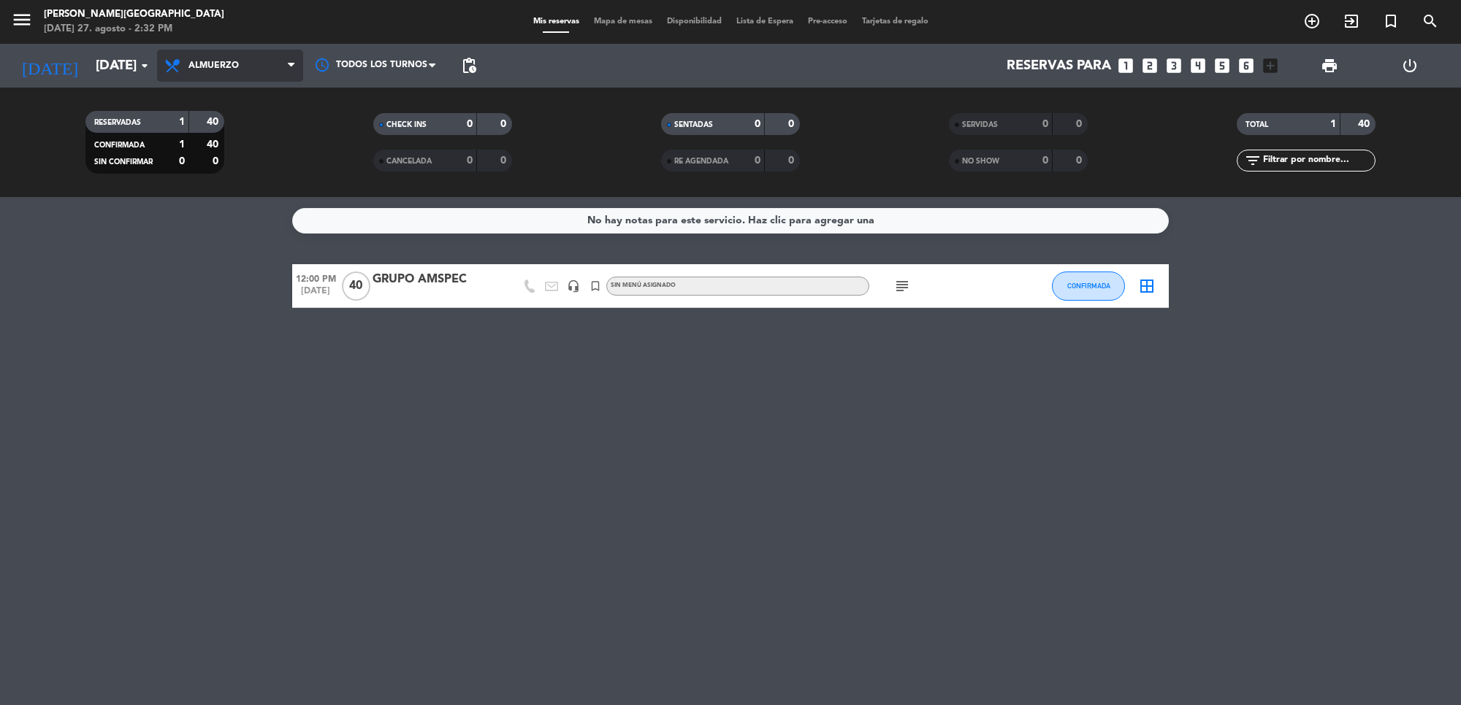
click at [213, 64] on span "Almuerzo" at bounding box center [213, 66] width 50 height 10
click at [180, 161] on div "menu [PERSON_NAME][GEOGRAPHIC_DATA] [DATE] 27. agosto - 2:32 PM Mis reservas Ma…" at bounding box center [730, 98] width 1461 height 197
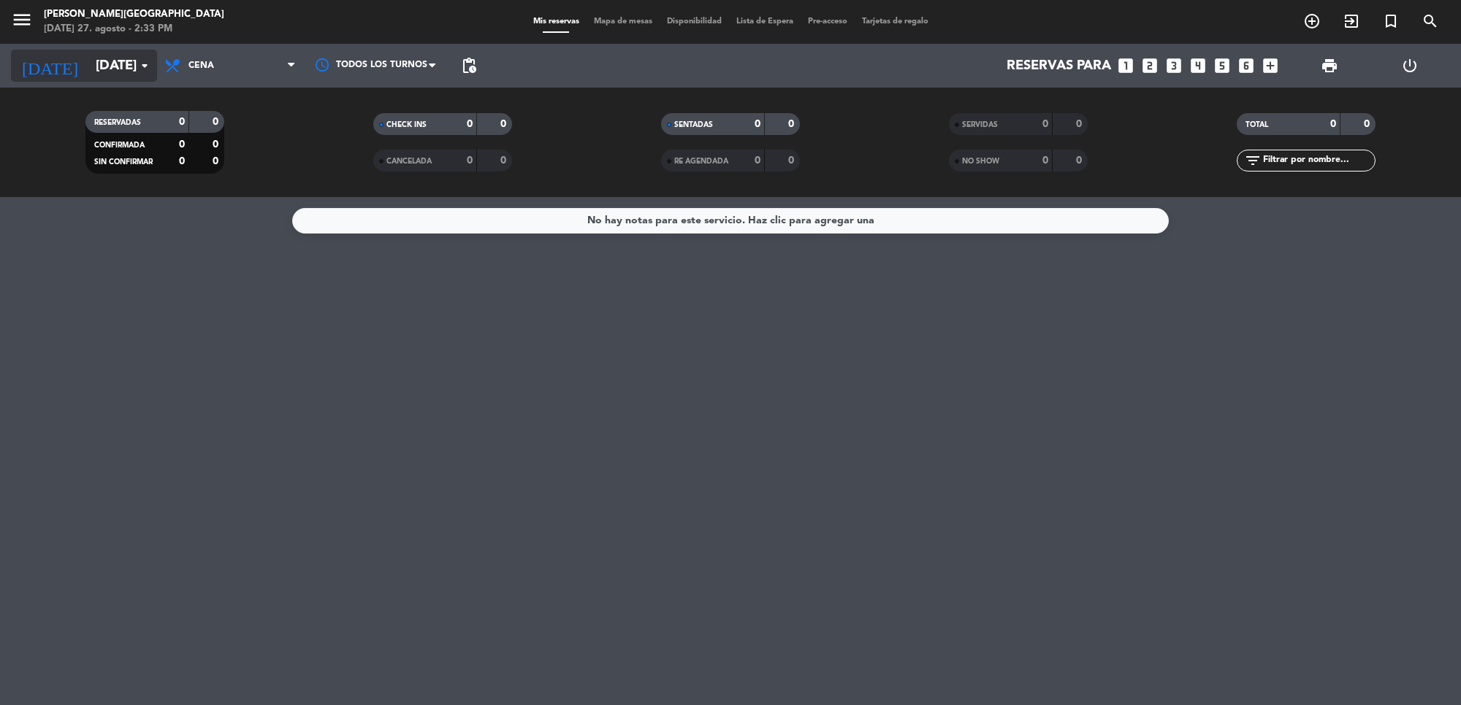
click at [125, 69] on input "[DATE]" at bounding box center [174, 65] width 172 height 31
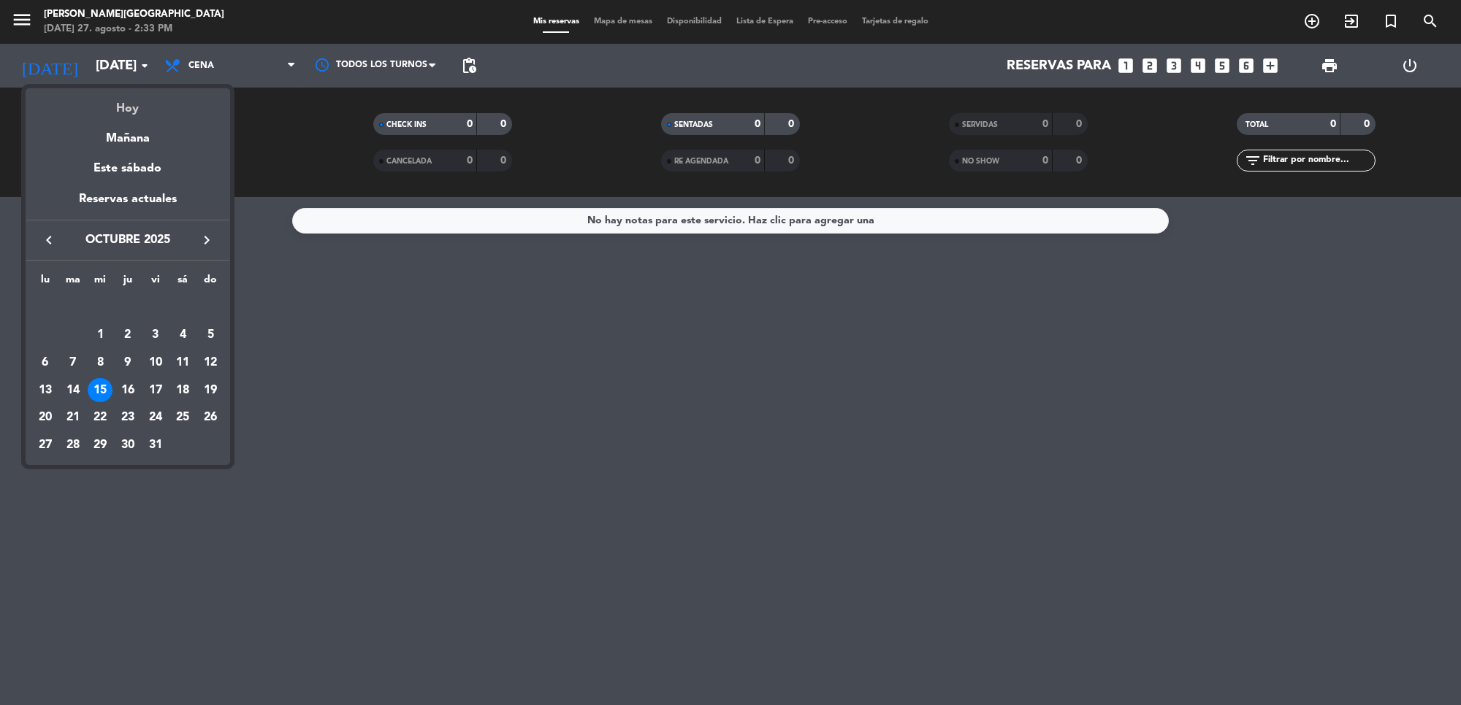
click at [124, 103] on div "Hoy" at bounding box center [128, 103] width 204 height 30
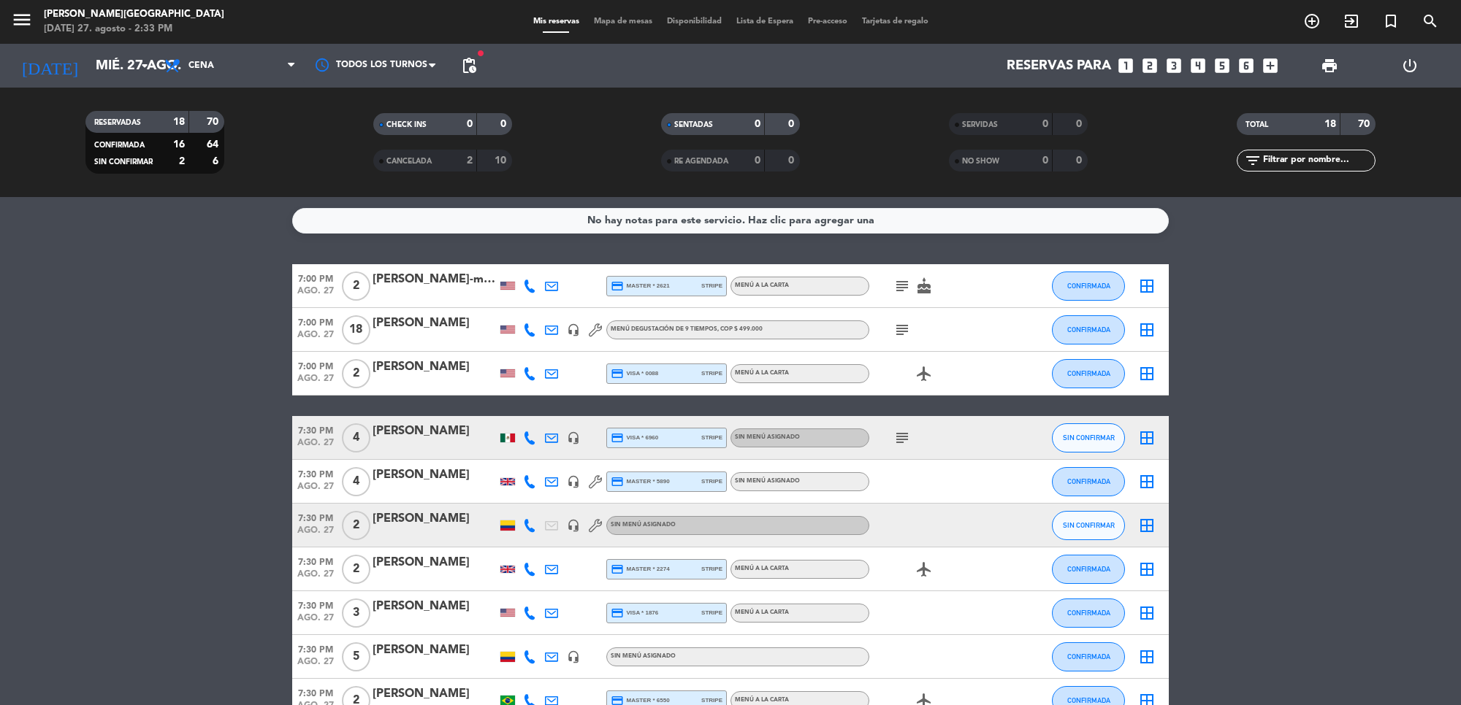
click at [900, 333] on icon "subject" at bounding box center [902, 330] width 18 height 18
click at [1256, 383] on bookings-row "7:00 PM [DATE] 2 [PERSON_NAME]-mcdonald credit_card master * 2621 stripe Menú a…" at bounding box center [730, 689] width 1461 height 850
click at [896, 287] on icon "subject" at bounding box center [902, 287] width 18 height 18
click at [1249, 429] on bookings-row "7:00 PM [DATE] 2 [PERSON_NAME]-mcdonald credit_card master * 2621 stripe Menú a…" at bounding box center [730, 689] width 1461 height 850
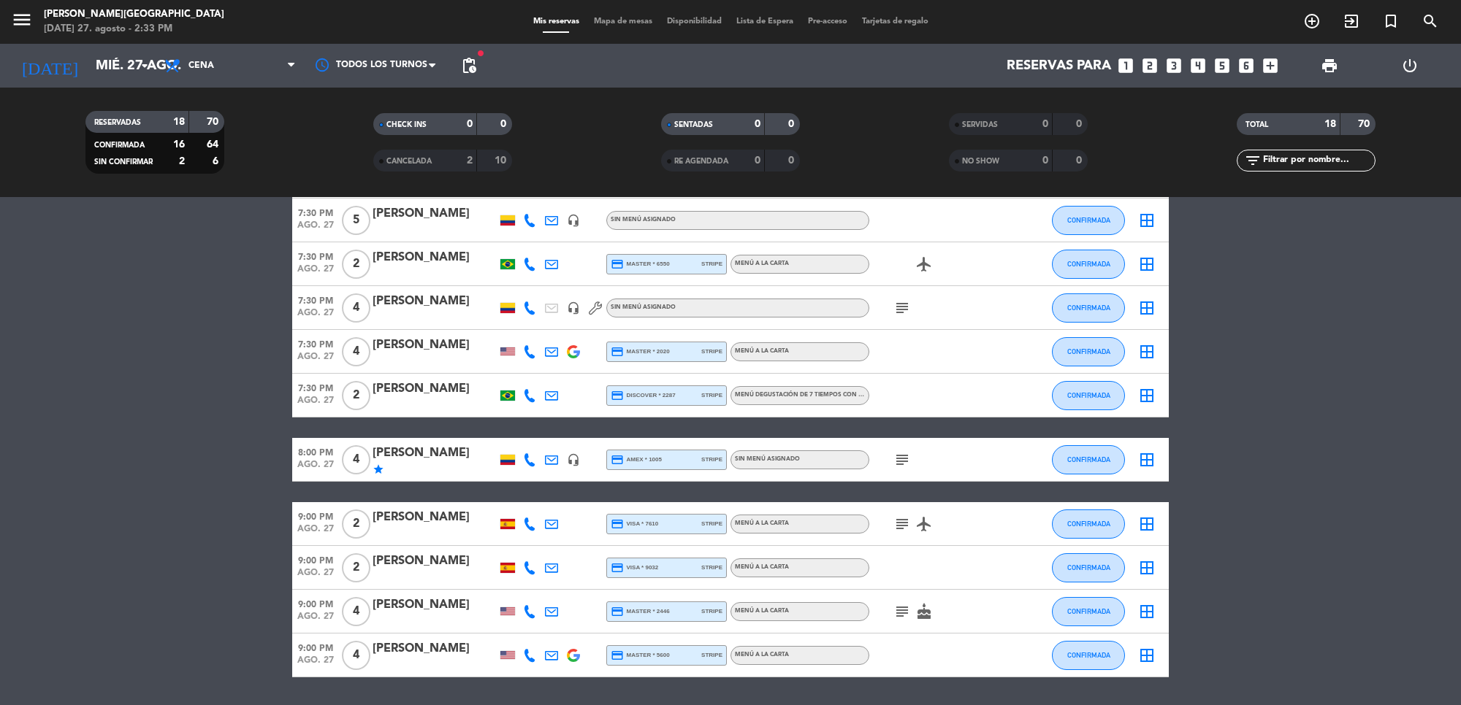
scroll to position [482, 0]
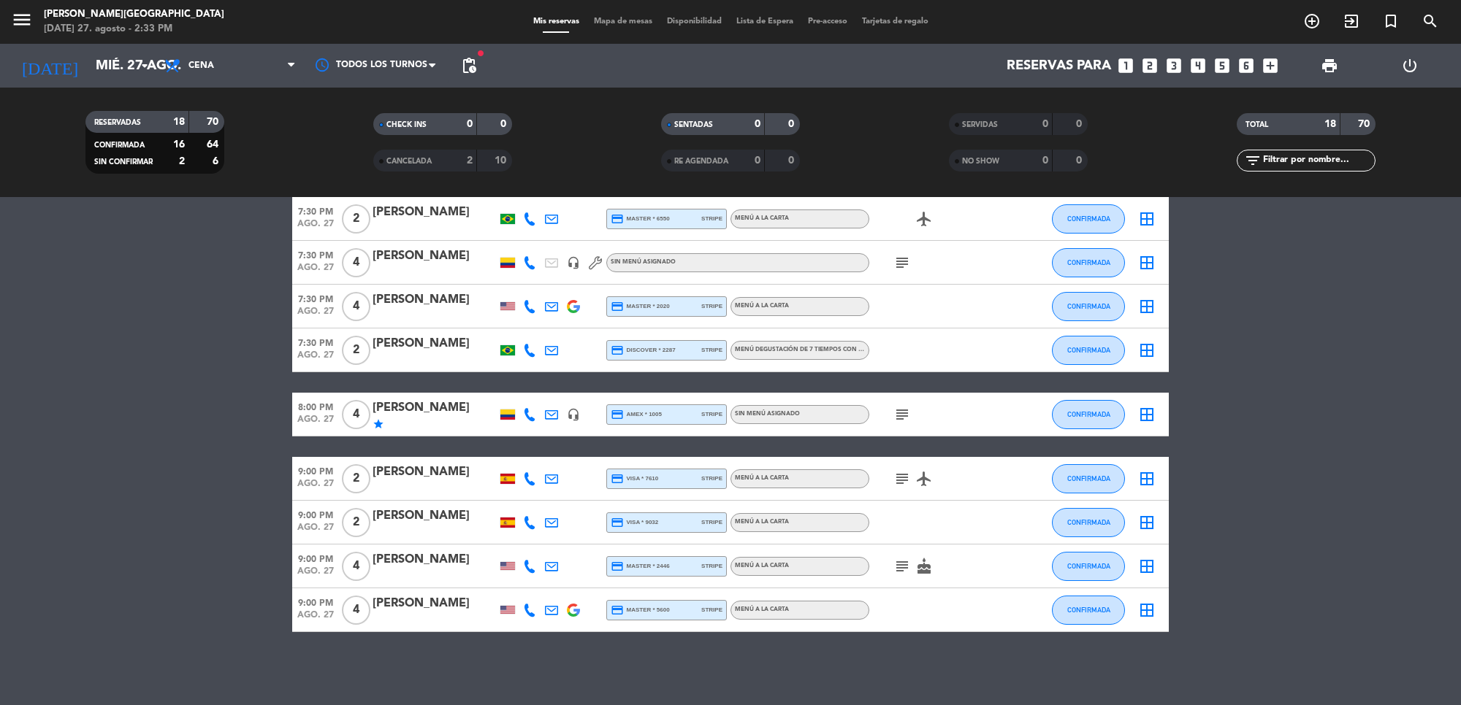
click at [904, 413] on icon "subject" at bounding box center [902, 415] width 18 height 18
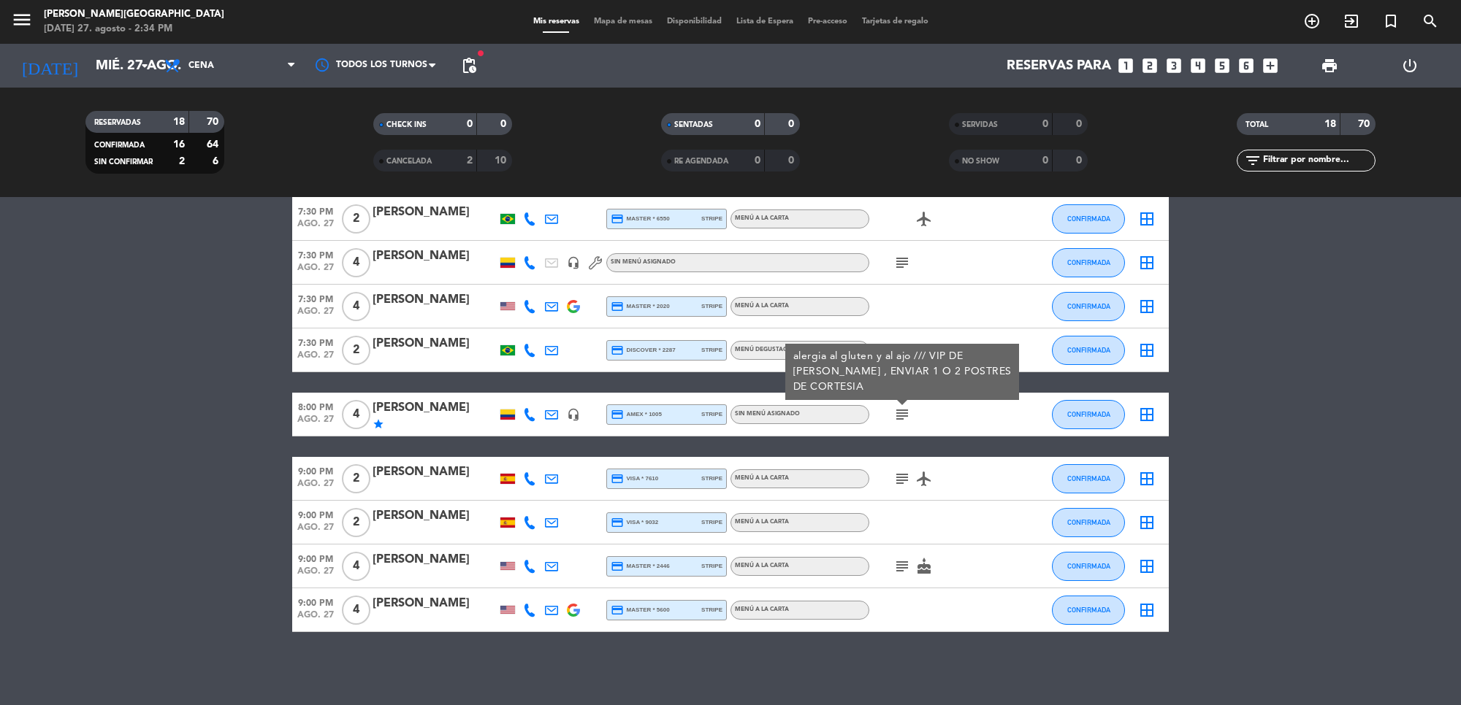
click at [1267, 387] on bookings-row "7:00 PM [DATE] 2 [PERSON_NAME]-mcdonald credit_card master * 2621 stripe Menú a…" at bounding box center [730, 207] width 1461 height 850
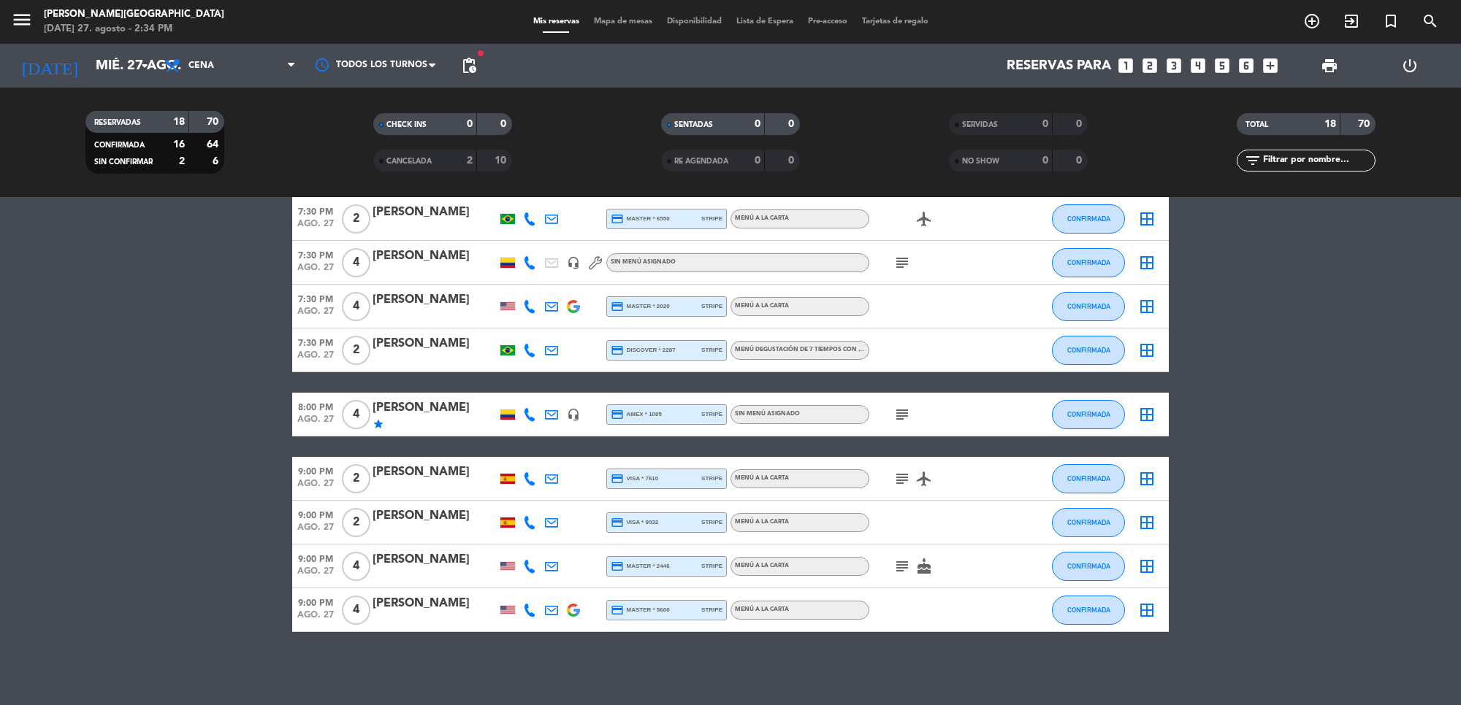
click at [907, 410] on icon "subject" at bounding box center [902, 415] width 18 height 18
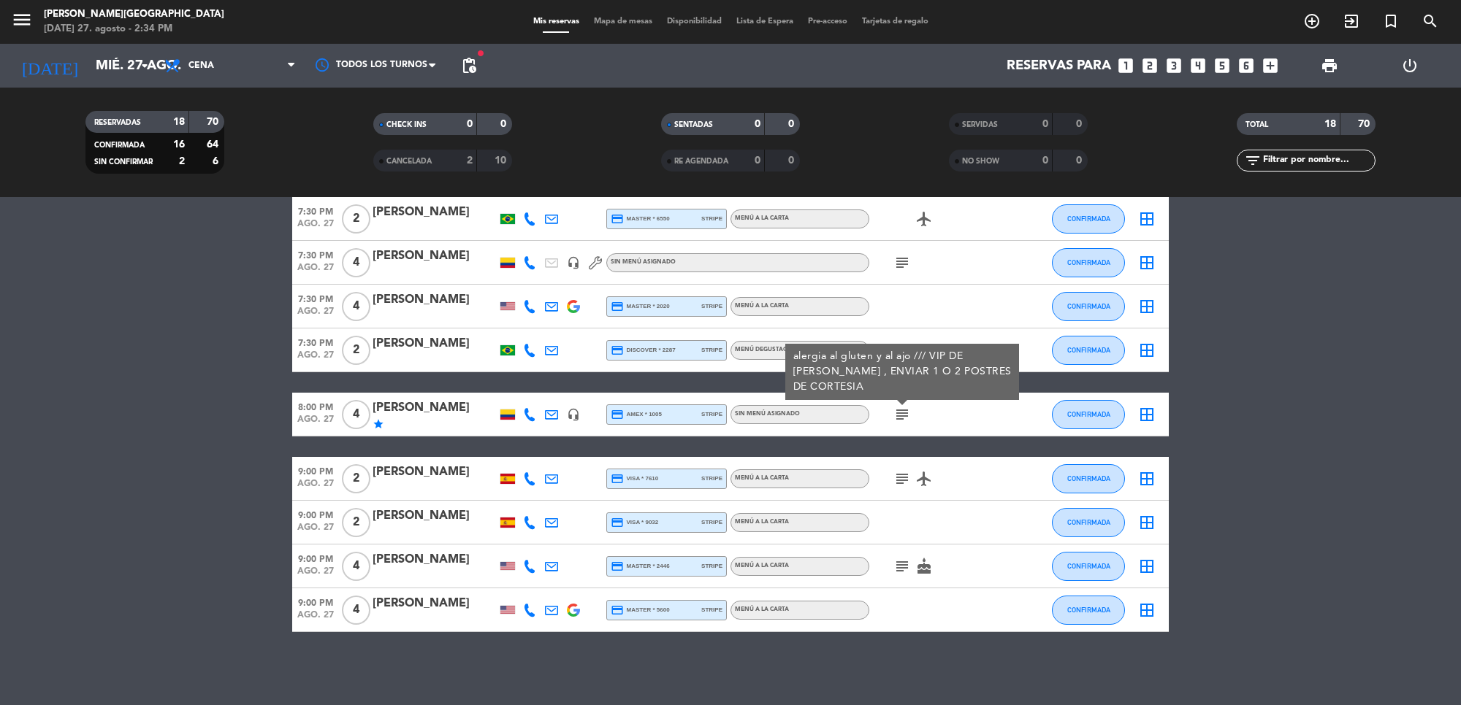
click at [1276, 428] on bookings-row "7:00 PM [DATE] 2 [PERSON_NAME]-mcdonald credit_card master * 2621 stripe Menú a…" at bounding box center [730, 207] width 1461 height 850
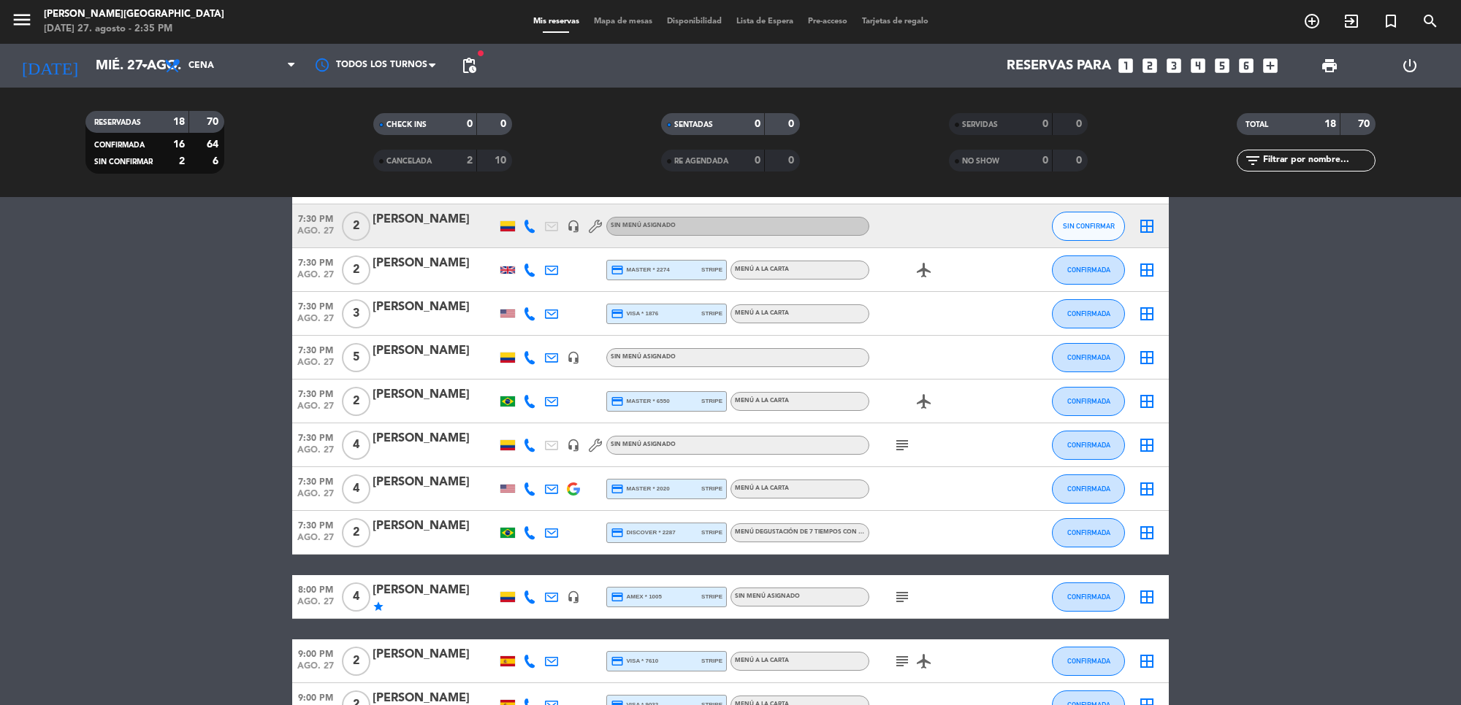
scroll to position [0, 0]
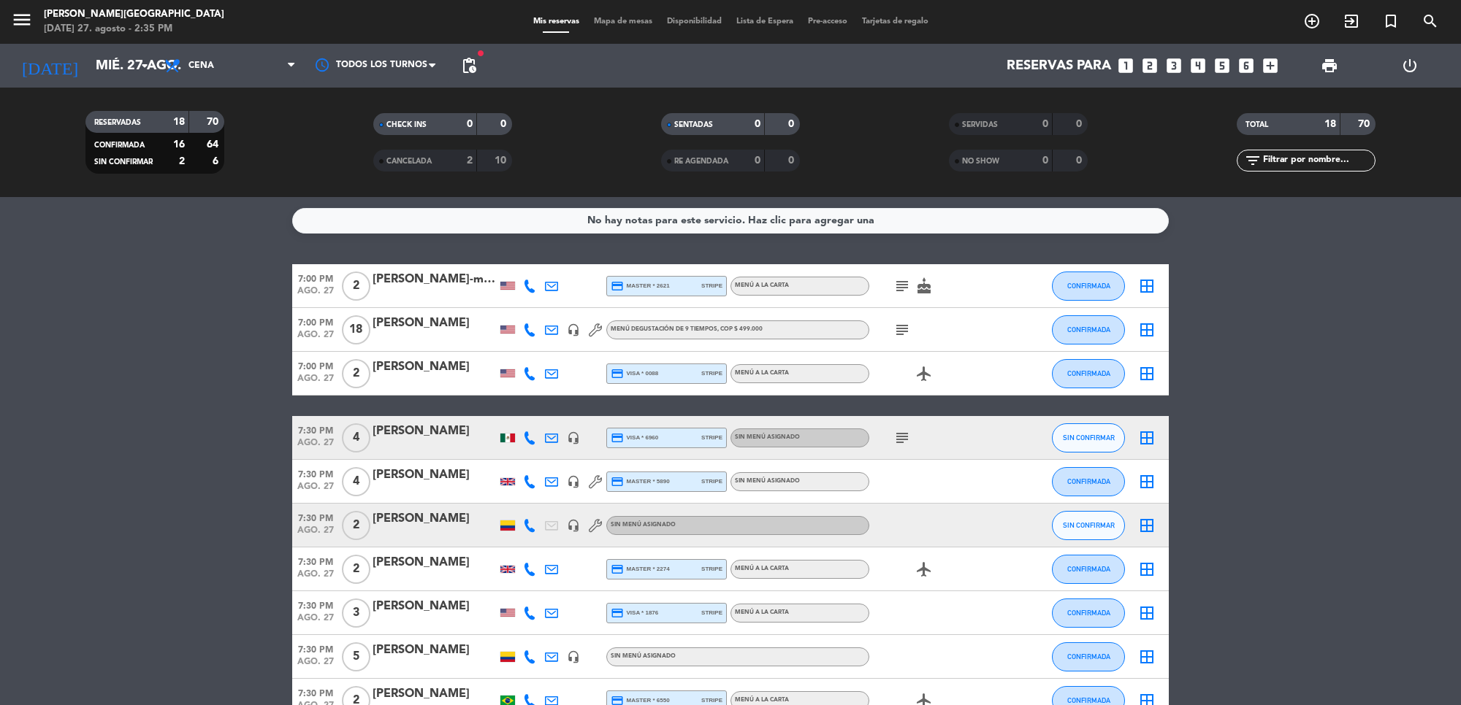
click at [897, 326] on icon "subject" at bounding box center [902, 330] width 18 height 18
click at [1271, 422] on bookings-row "7:00 PM [DATE] 2 [PERSON_NAME]-mcdonald credit_card master * 2621 stripe Menú a…" at bounding box center [730, 689] width 1461 height 850
click at [132, 63] on input "mié. 27 ago." at bounding box center [174, 65] width 172 height 31
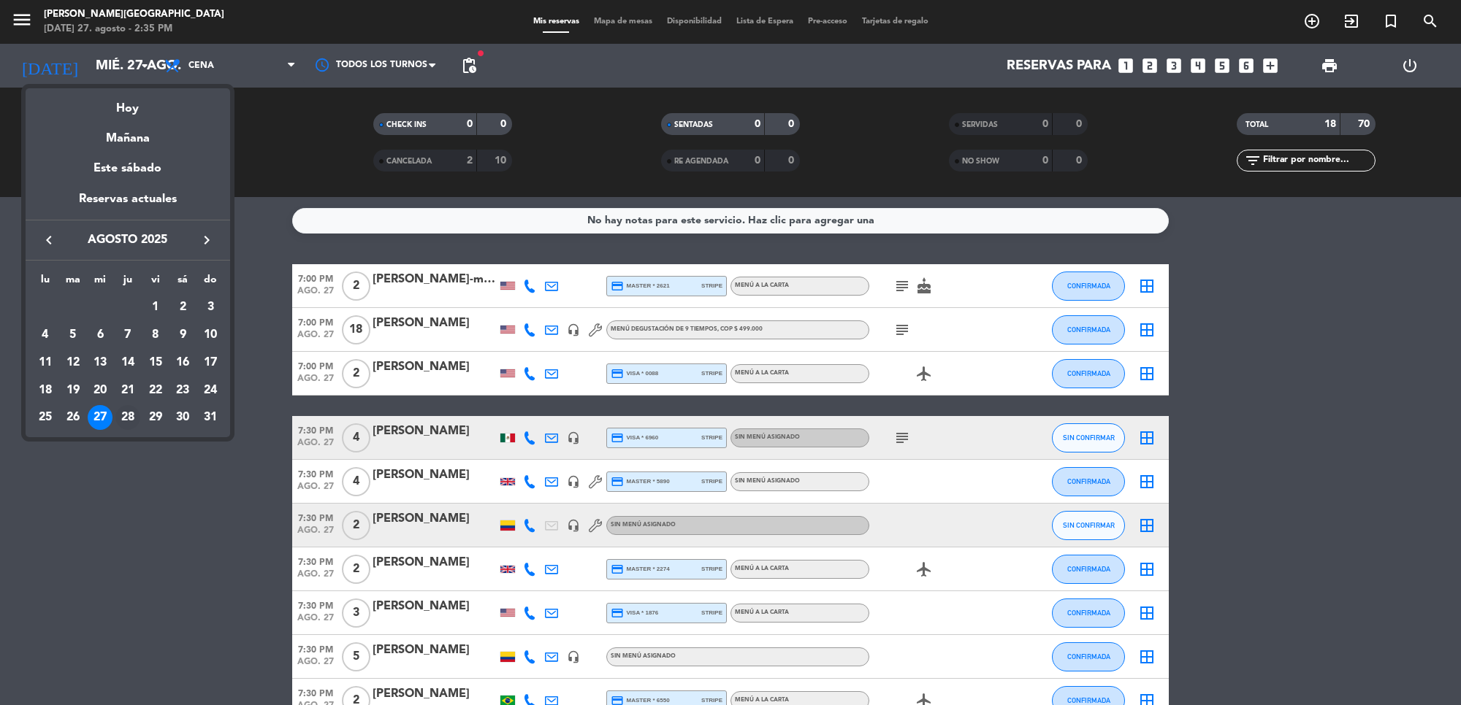
click at [126, 413] on div "28" at bounding box center [127, 417] width 25 height 25
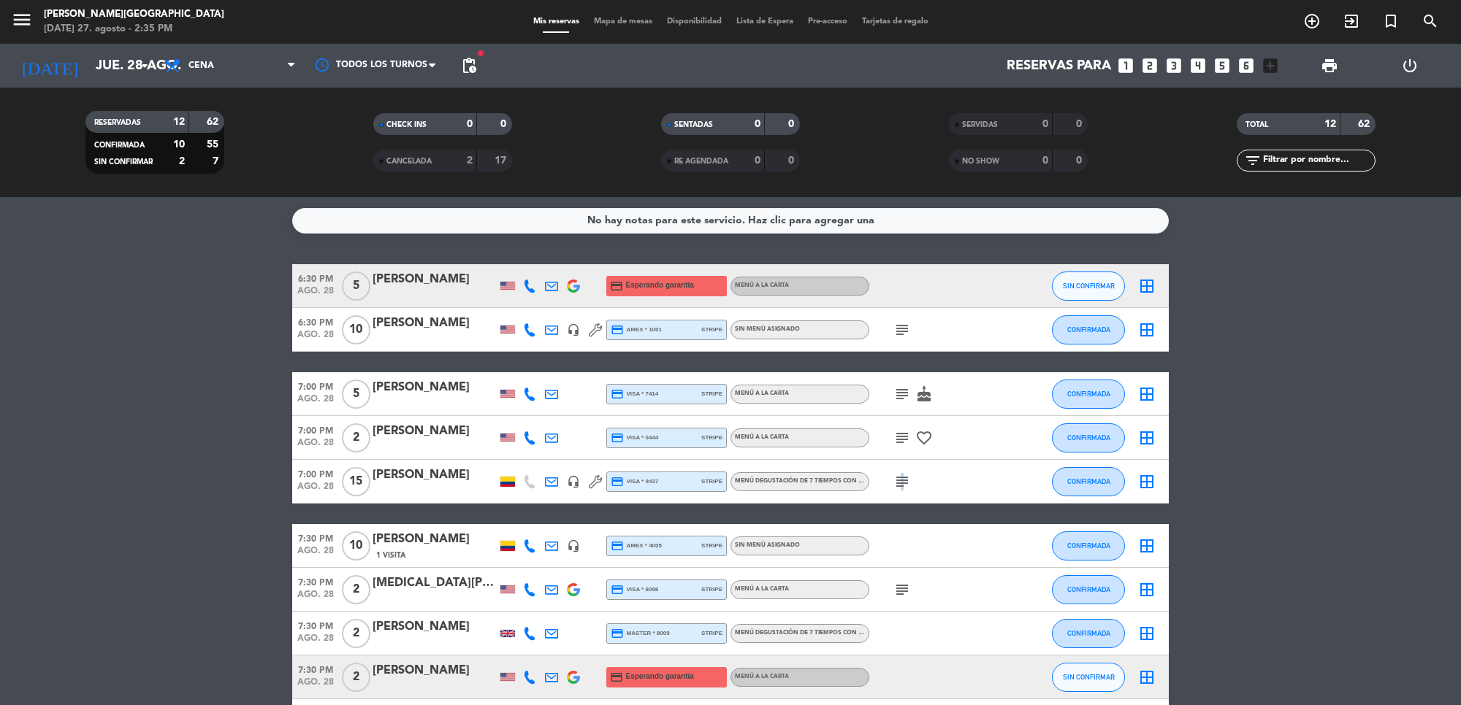
click at [900, 475] on icon "subject" at bounding box center [902, 482] width 18 height 18
click at [1459, 562] on bookings-row "6:30 PM [DATE] 5 [PERSON_NAME] credit_card Esperando garantía Menú a la carta S…" at bounding box center [730, 557] width 1461 height 587
click at [239, 67] on span "Cena" at bounding box center [230, 66] width 146 height 32
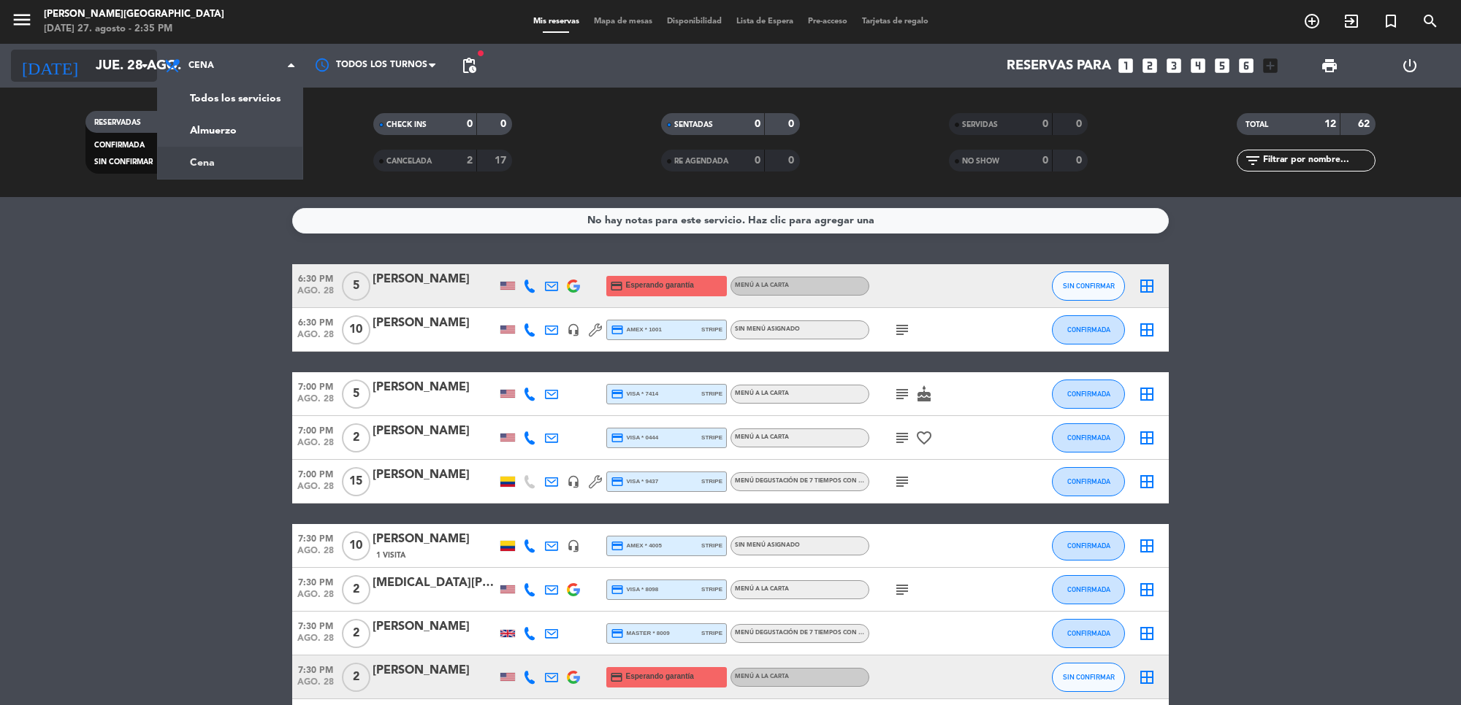
click at [143, 66] on icon "arrow_drop_down" at bounding box center [145, 66] width 18 height 18
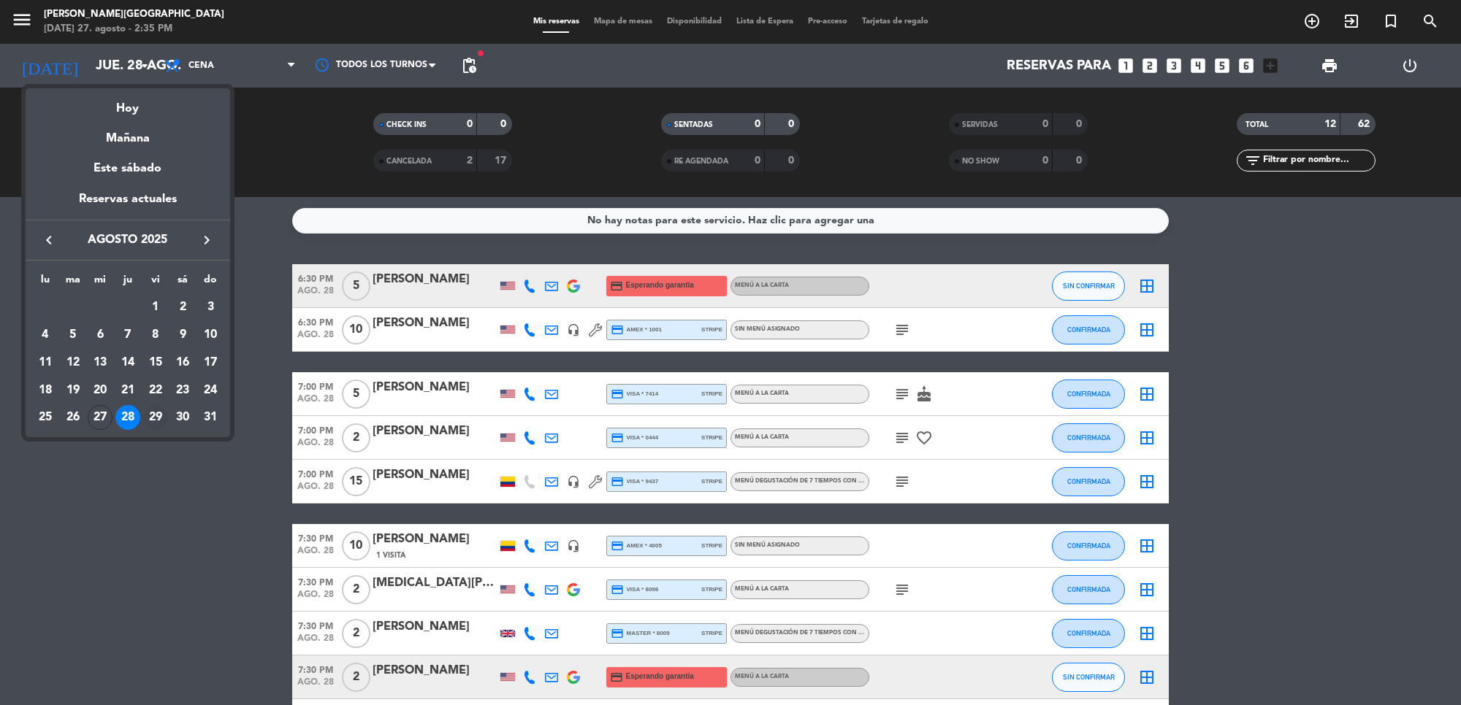
click at [163, 411] on div "29" at bounding box center [155, 417] width 25 height 25
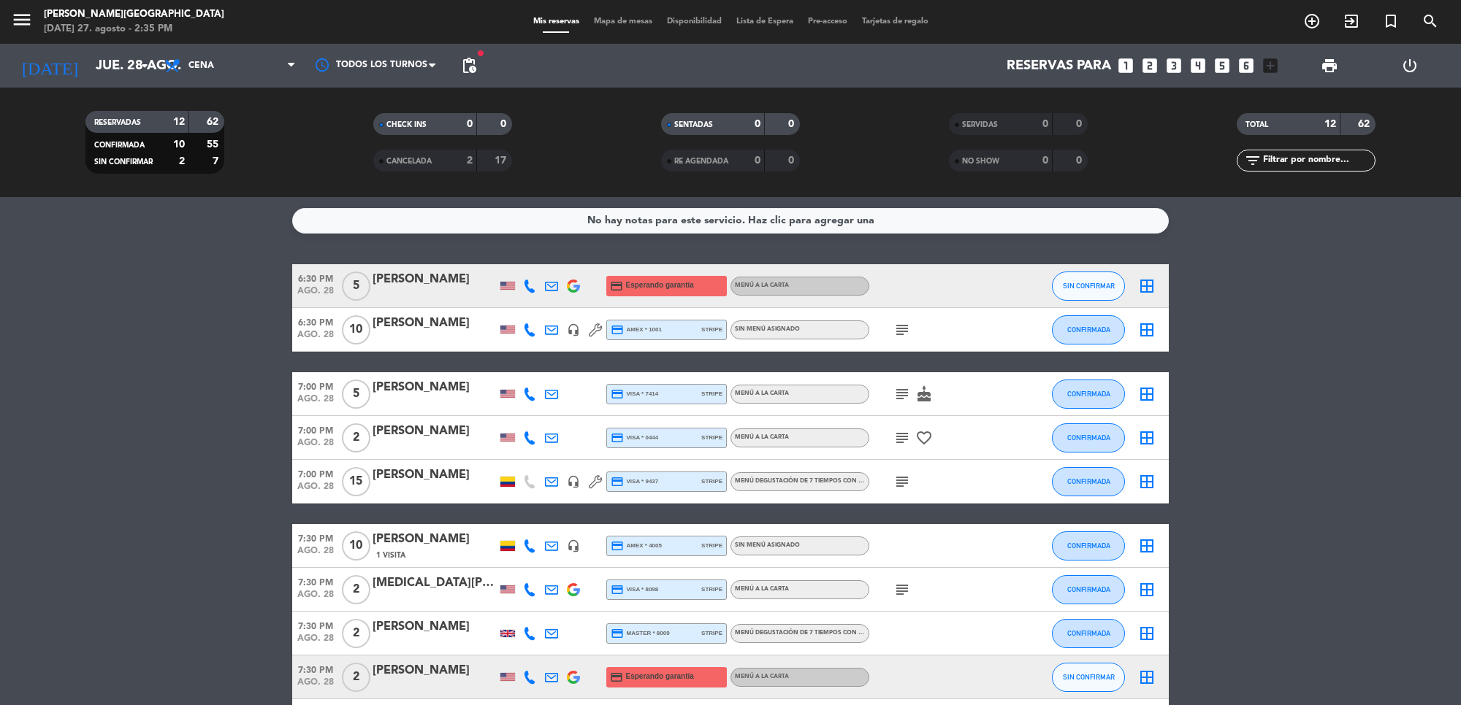
type input "vie. 29 ago."
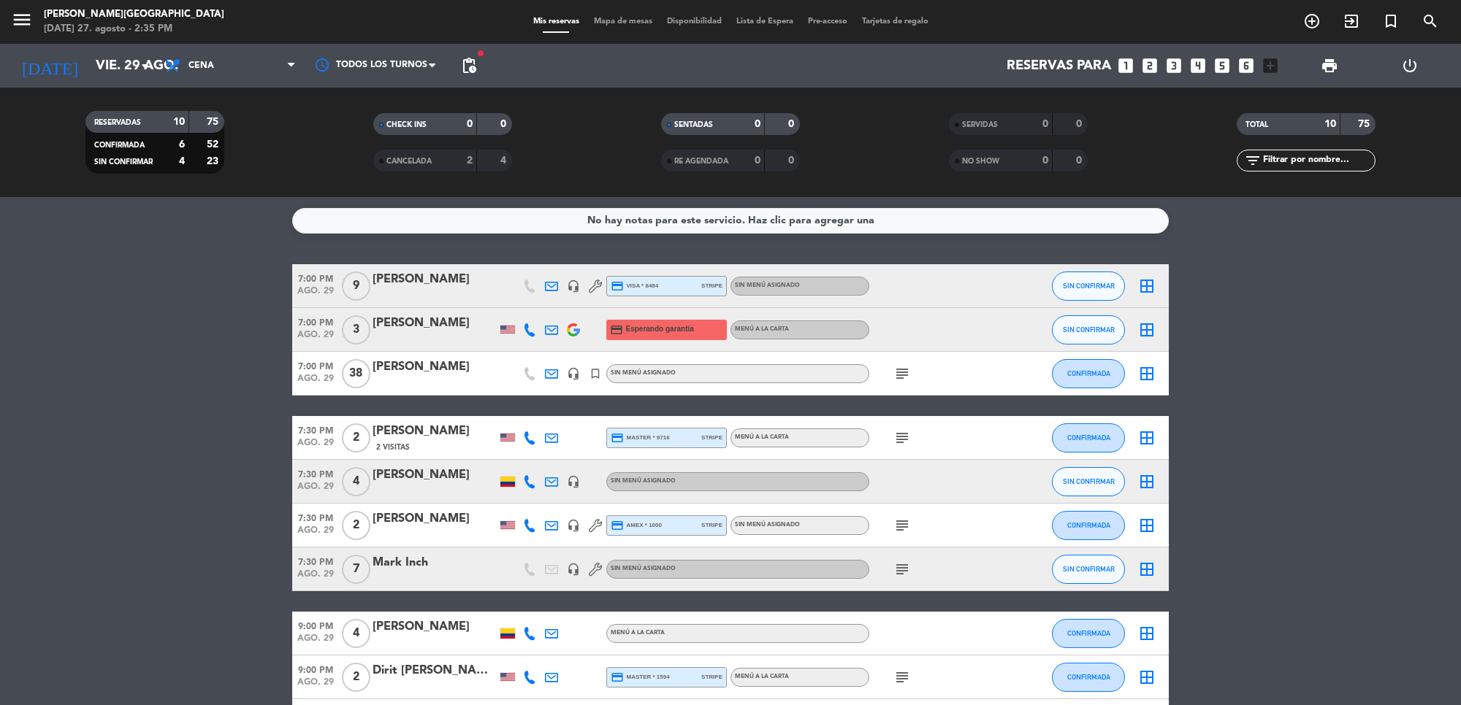
click at [900, 370] on icon "subject" at bounding box center [902, 374] width 18 height 18
